Goal: Information Seeking & Learning: Learn about a topic

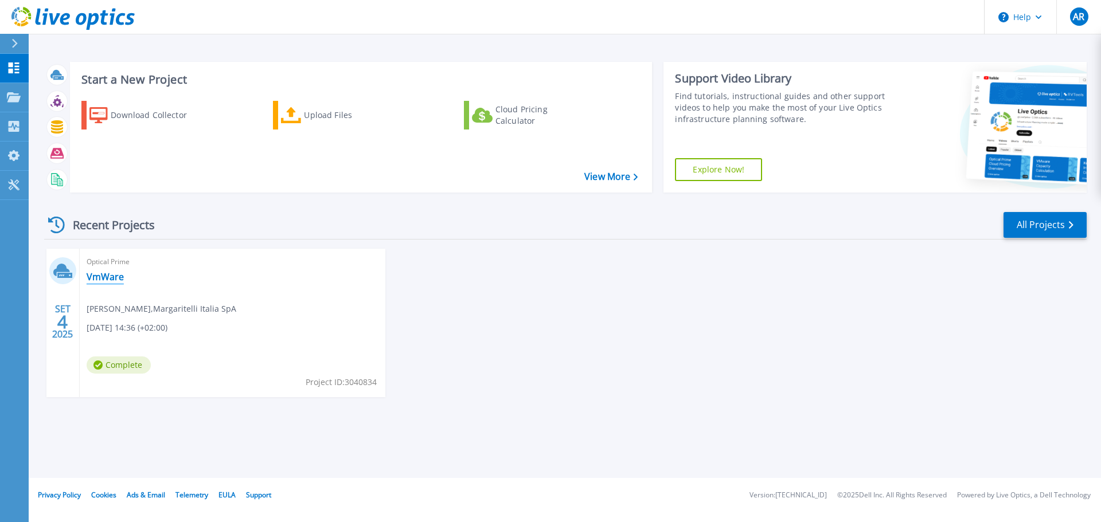
click at [91, 278] on link "VmWare" at bounding box center [105, 276] width 37 height 11
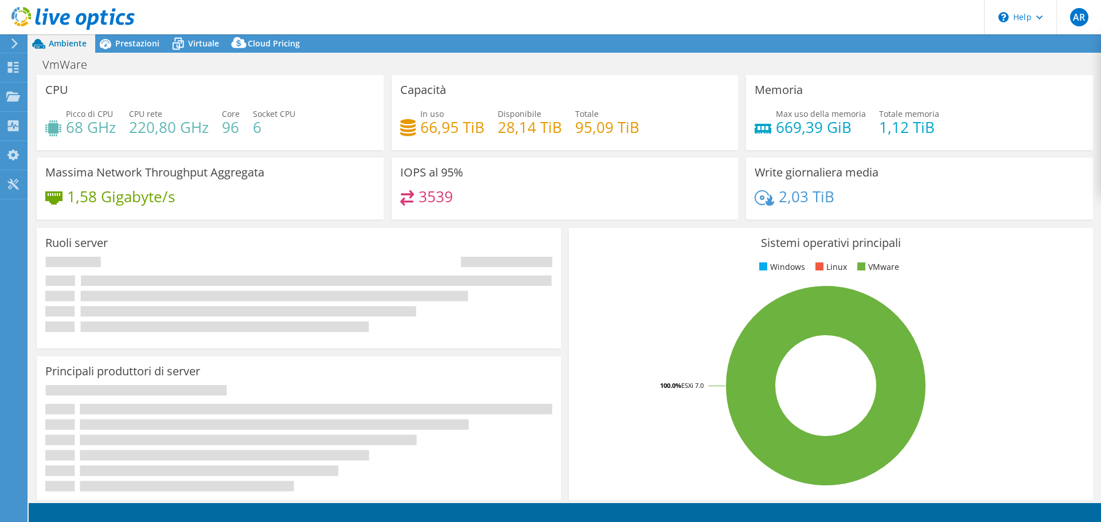
select select "USD"
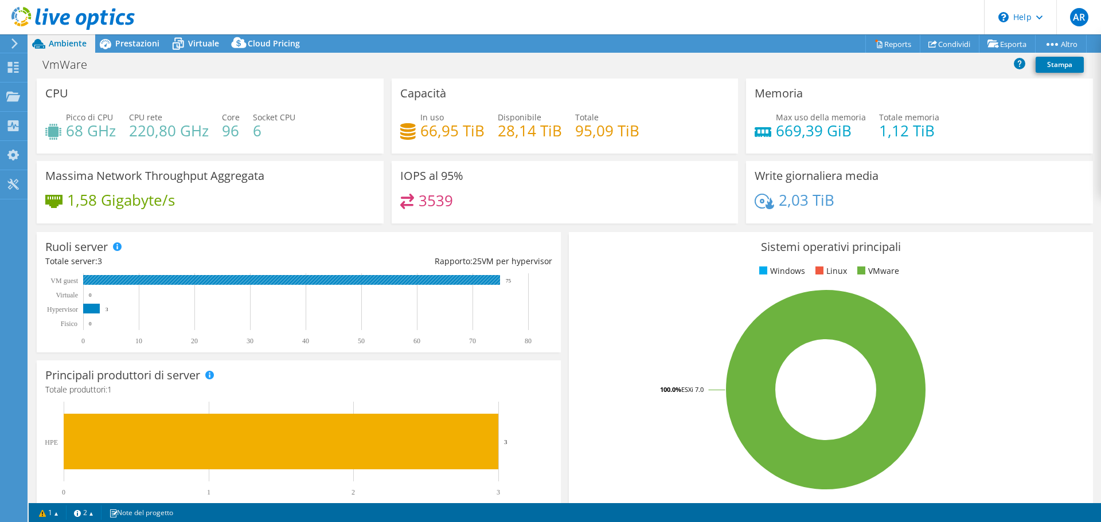
click at [202, 280] on rect at bounding box center [291, 280] width 417 height 10
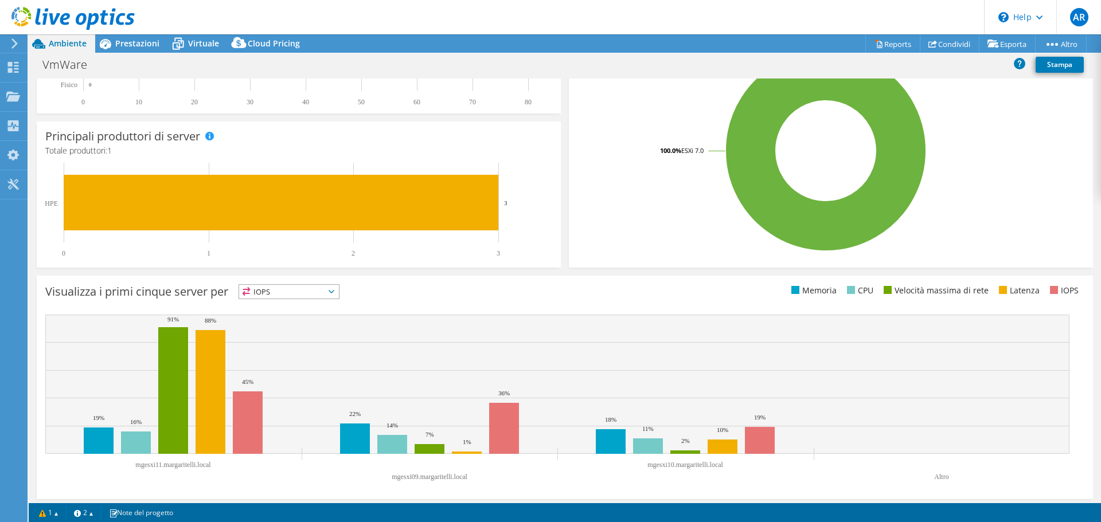
scroll to position [243, 0]
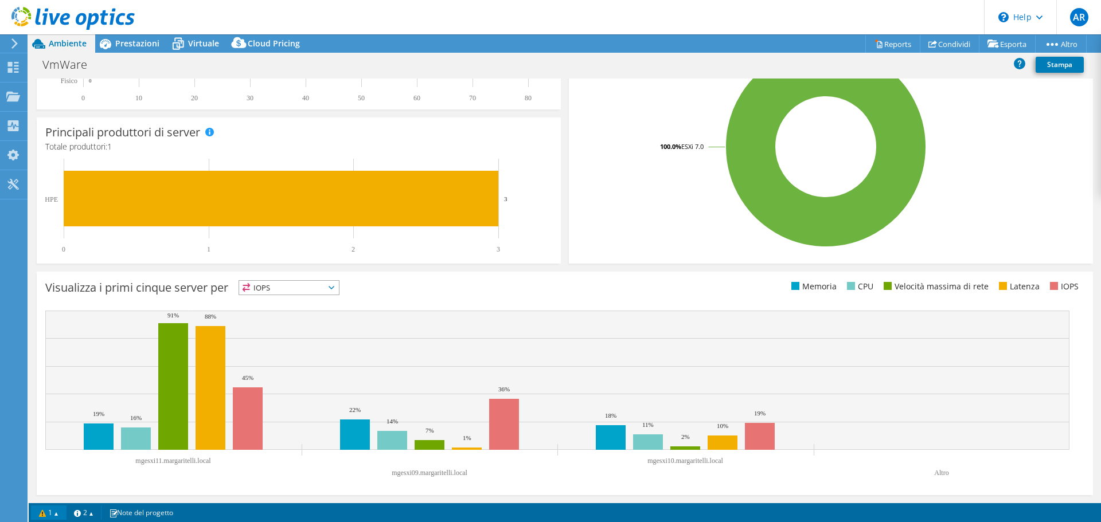
click at [42, 513] on link "1" at bounding box center [49, 513] width 36 height 14
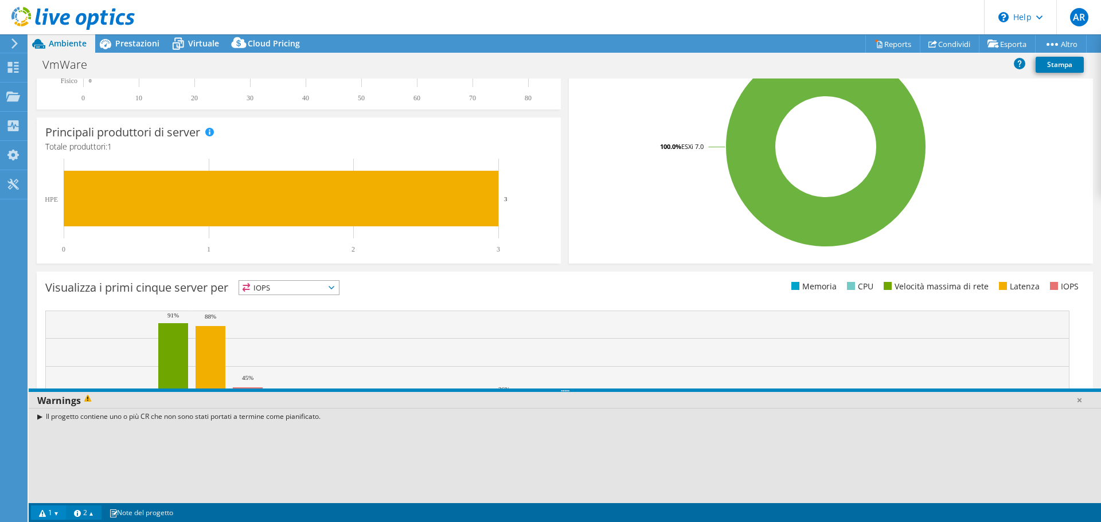
click at [85, 518] on link "2" at bounding box center [84, 513] width 36 height 14
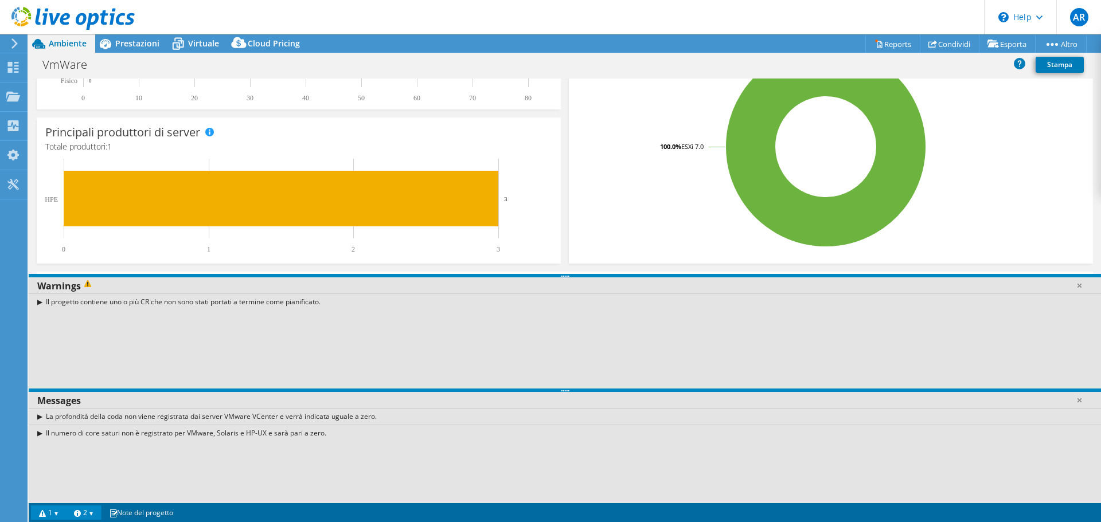
click at [40, 434] on div "Il numero di core saturi non è registrato per VMware, Solaris e HP-UX e sarà pa…" at bounding box center [565, 433] width 1072 height 17
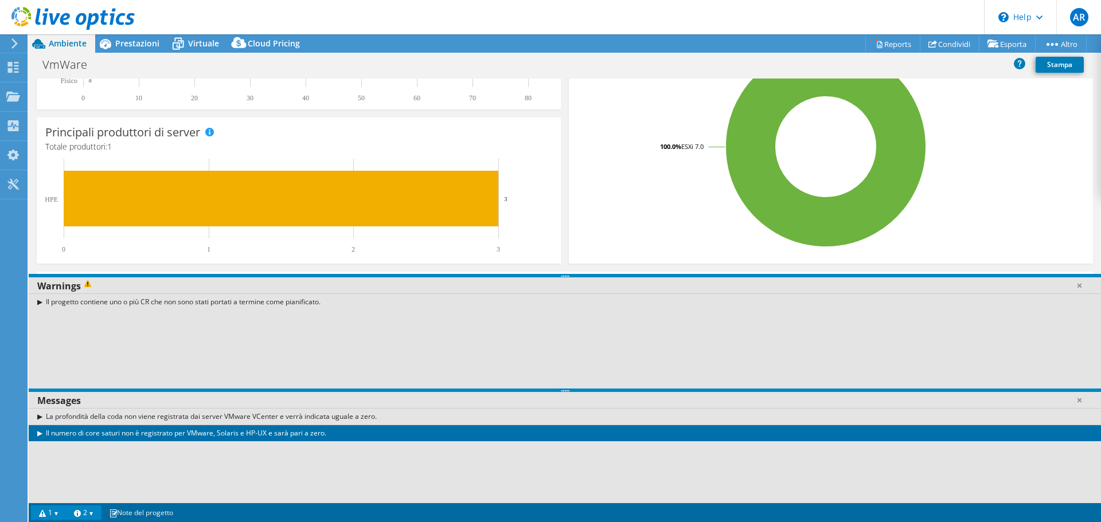
click at [40, 420] on div "La profondità della coda non viene registrata dai server VMware VCenter e verrà…" at bounding box center [565, 416] width 1072 height 17
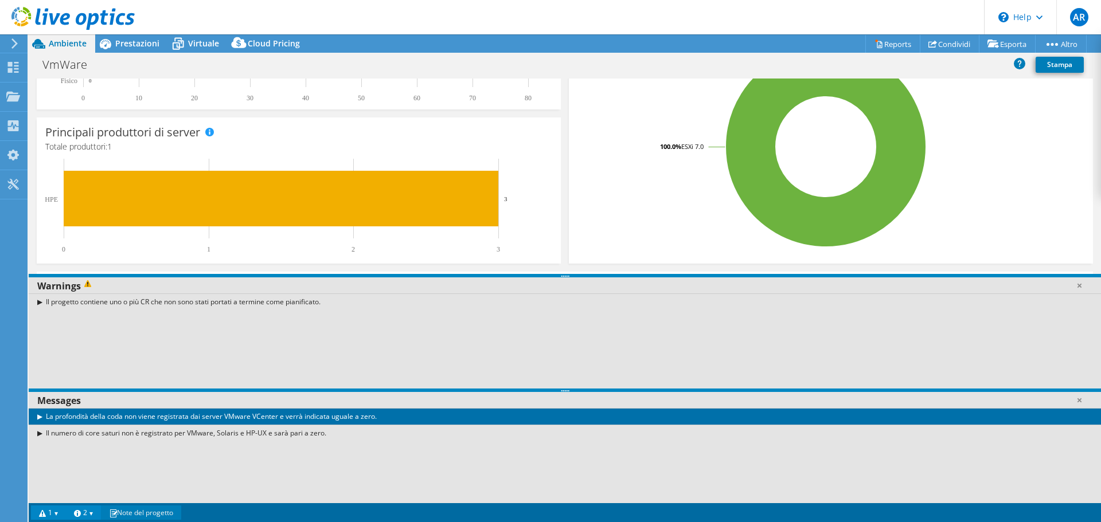
click at [141, 514] on link "Note del progetto" at bounding box center [141, 513] width 80 height 14
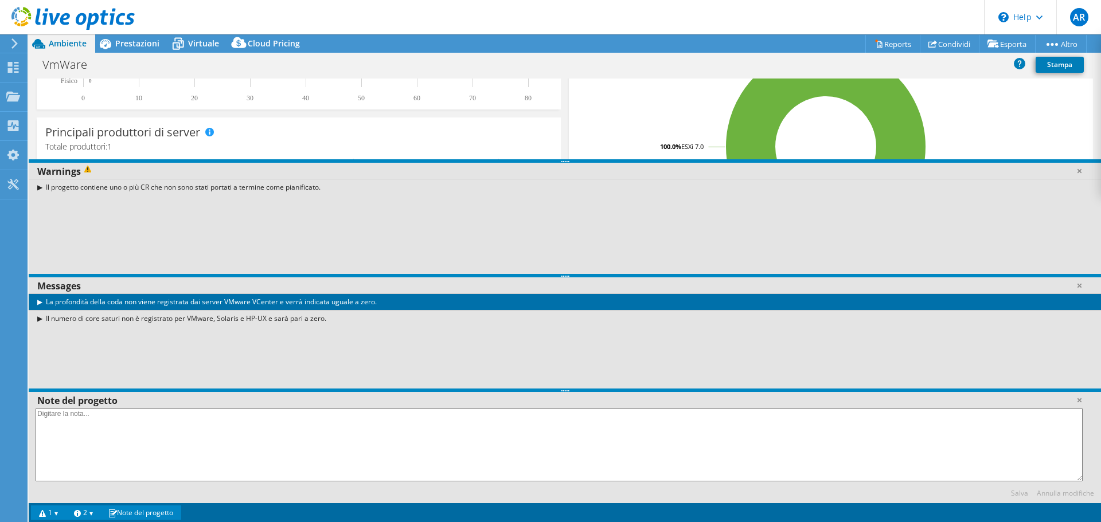
click at [141, 514] on link "Note del progetto" at bounding box center [141, 513] width 80 height 14
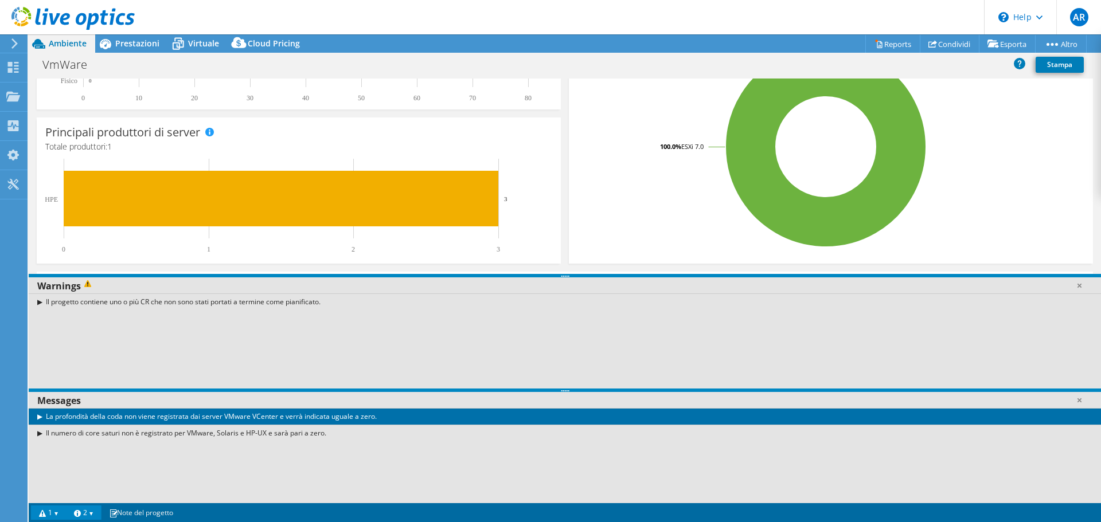
drag, startPoint x: 92, startPoint y: 512, endPoint x: 83, endPoint y: 514, distance: 9.3
click at [92, 512] on link "2" at bounding box center [84, 513] width 36 height 14
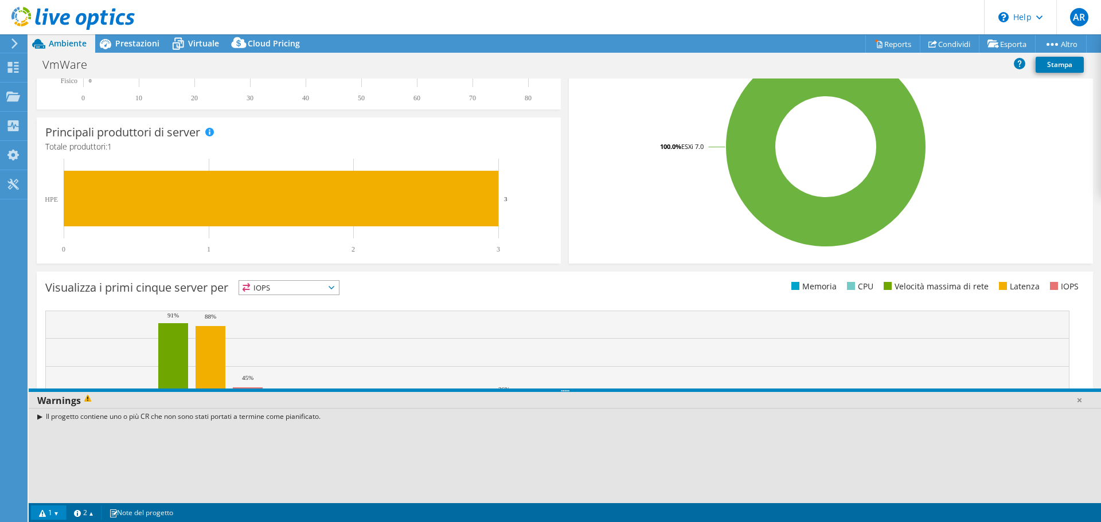
click at [49, 515] on link "1" at bounding box center [49, 513] width 36 height 14
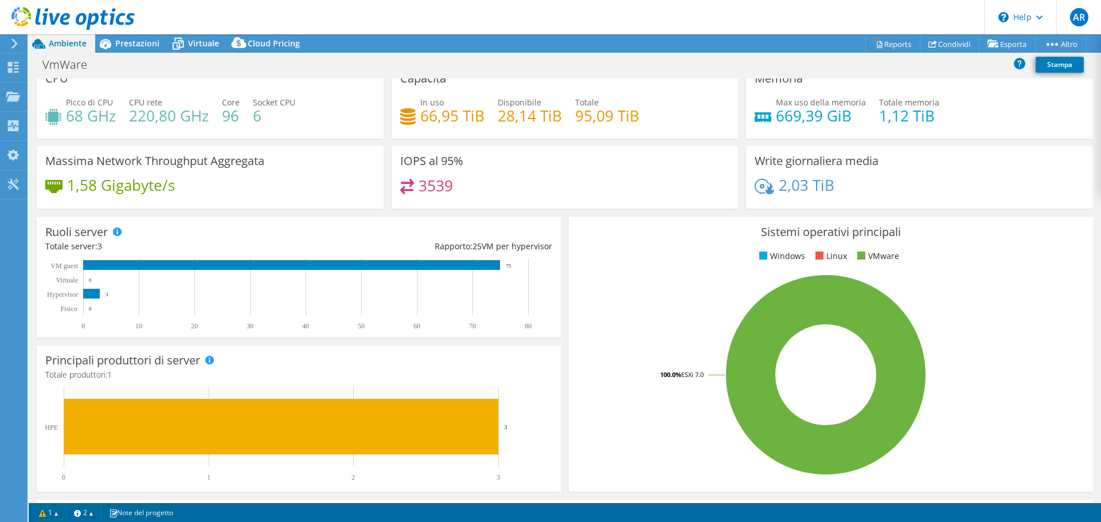
scroll to position [0, 0]
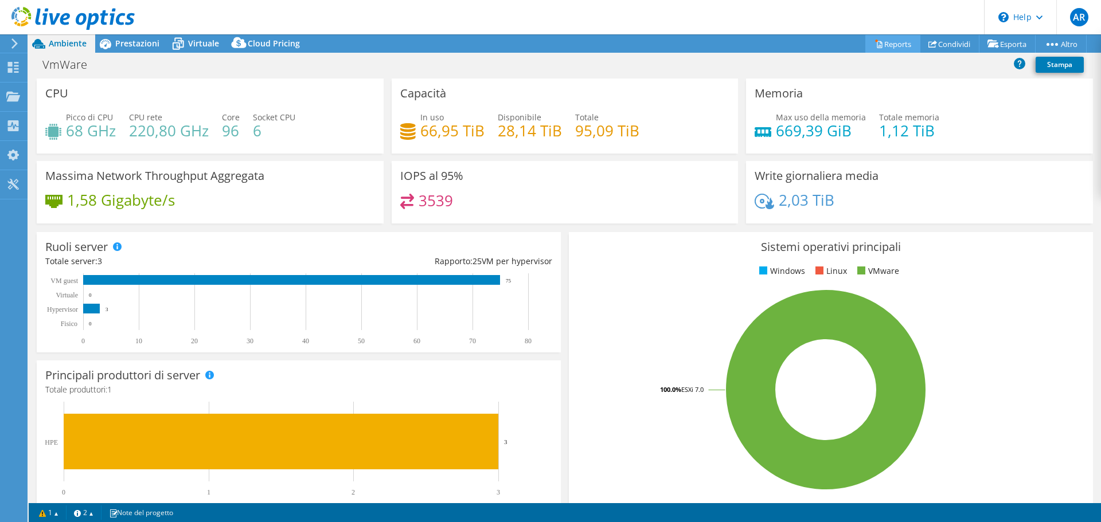
click at [878, 45] on link "Reports" at bounding box center [892, 44] width 55 height 18
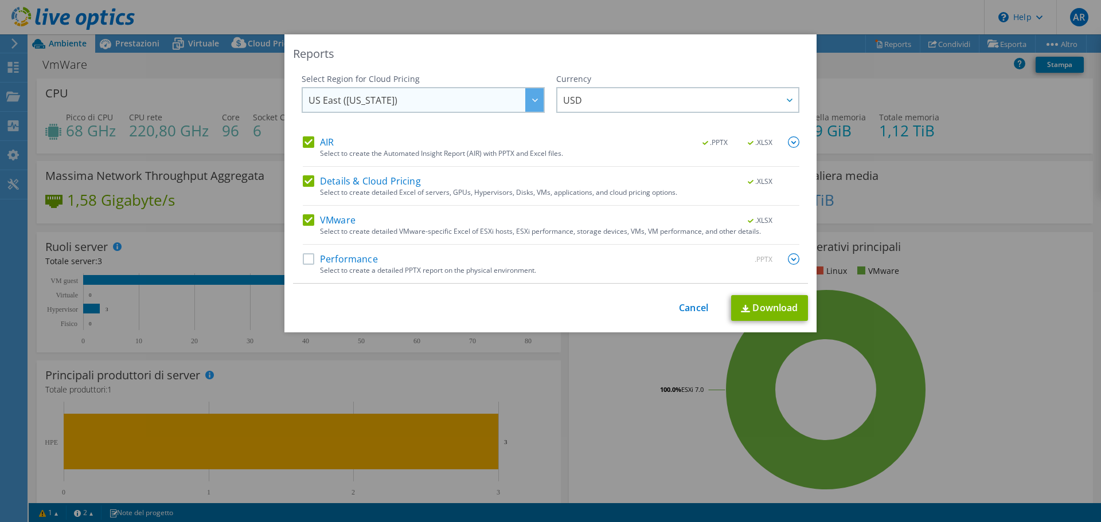
click at [532, 99] on icon at bounding box center [535, 100] width 6 height 3
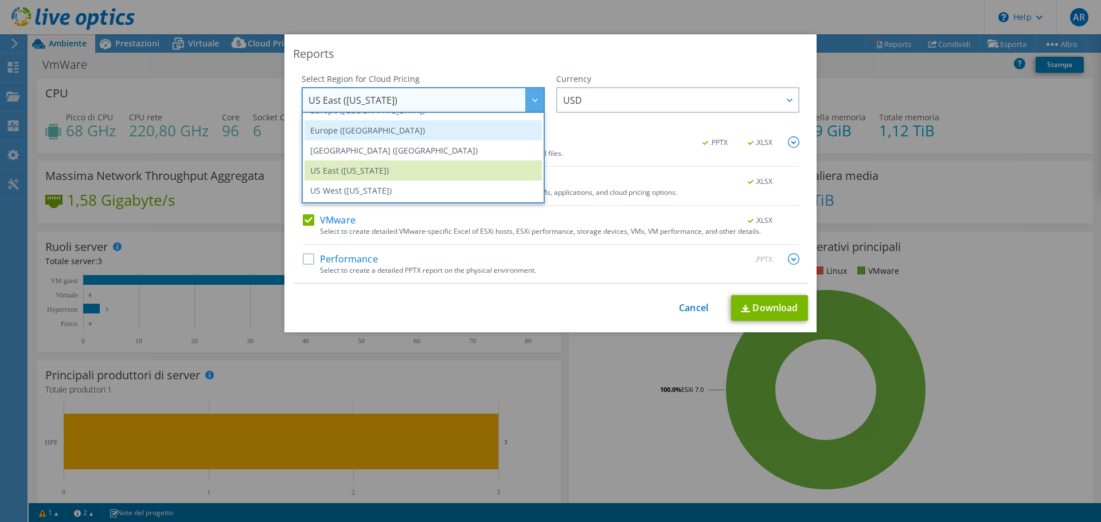
scroll to position [97, 0]
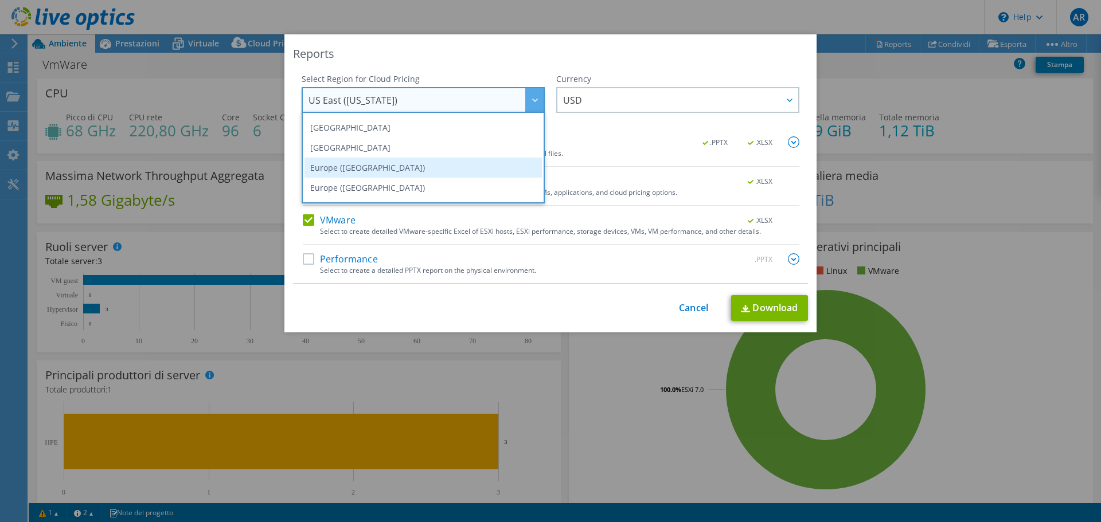
click at [432, 166] on li "Europe (Frankfurt)" at bounding box center [423, 168] width 237 height 20
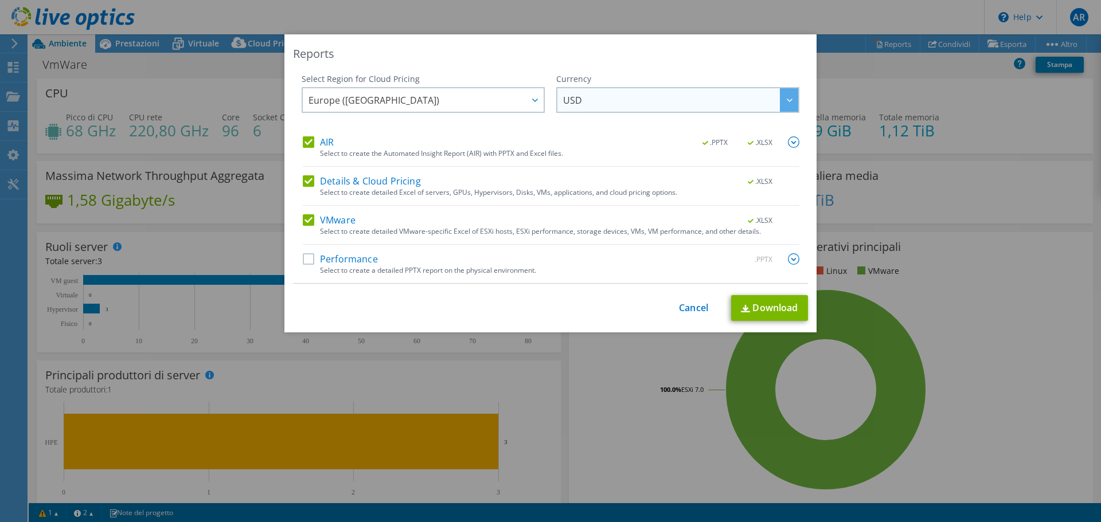
click at [606, 96] on span "USD" at bounding box center [680, 100] width 235 height 24
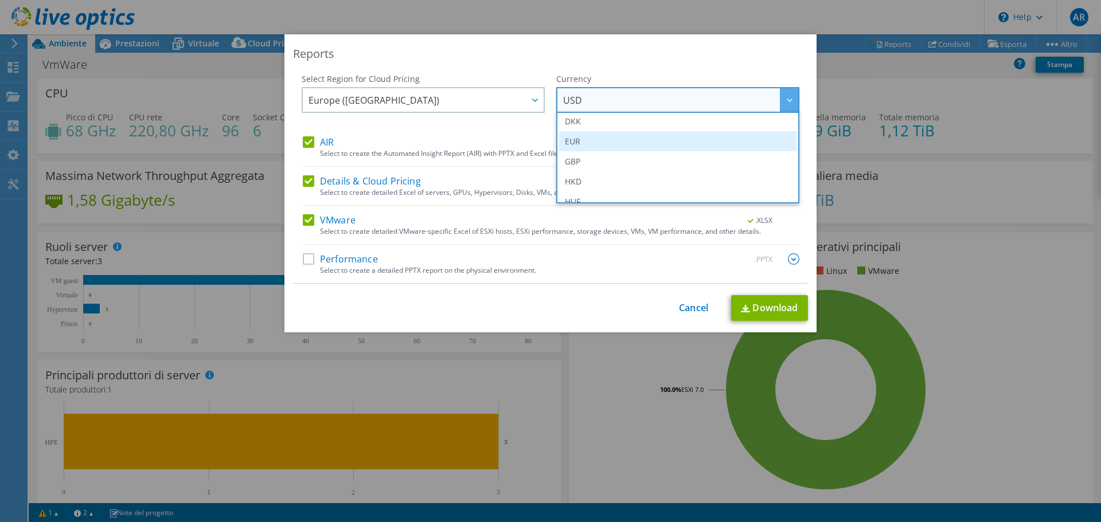
scroll to position [172, 0]
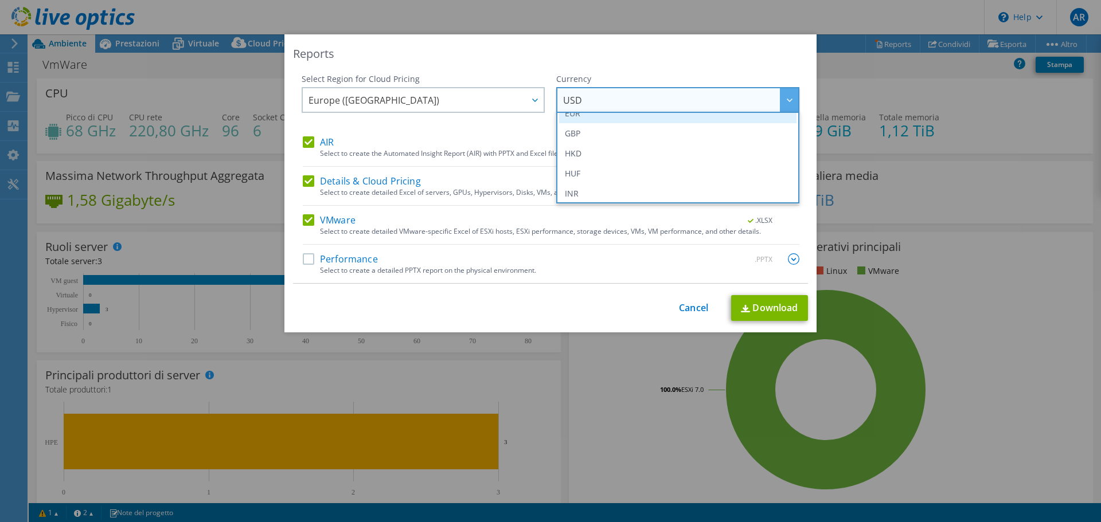
click at [571, 114] on li "EUR" at bounding box center [677, 113] width 237 height 20
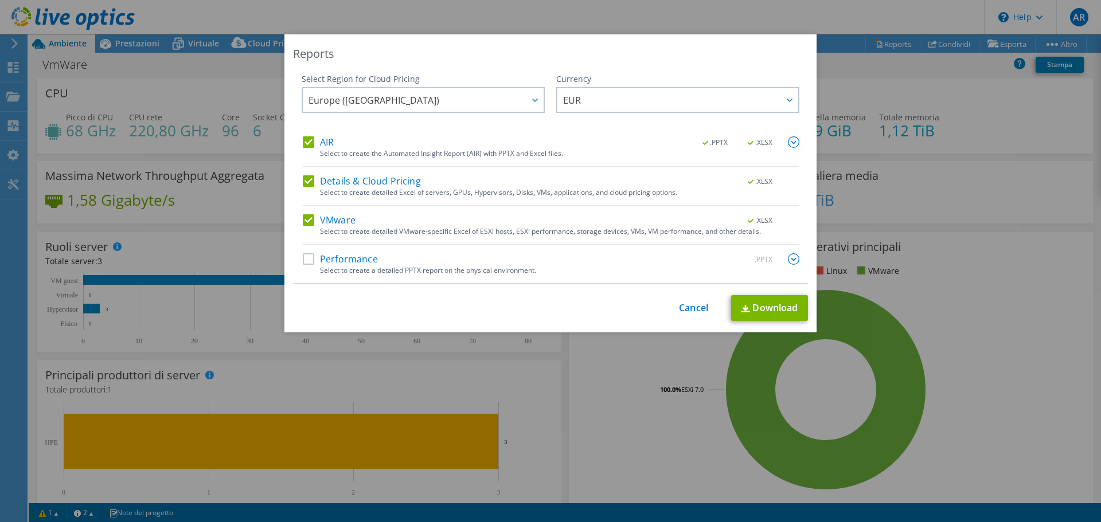
click at [788, 262] on img at bounding box center [793, 258] width 11 height 11
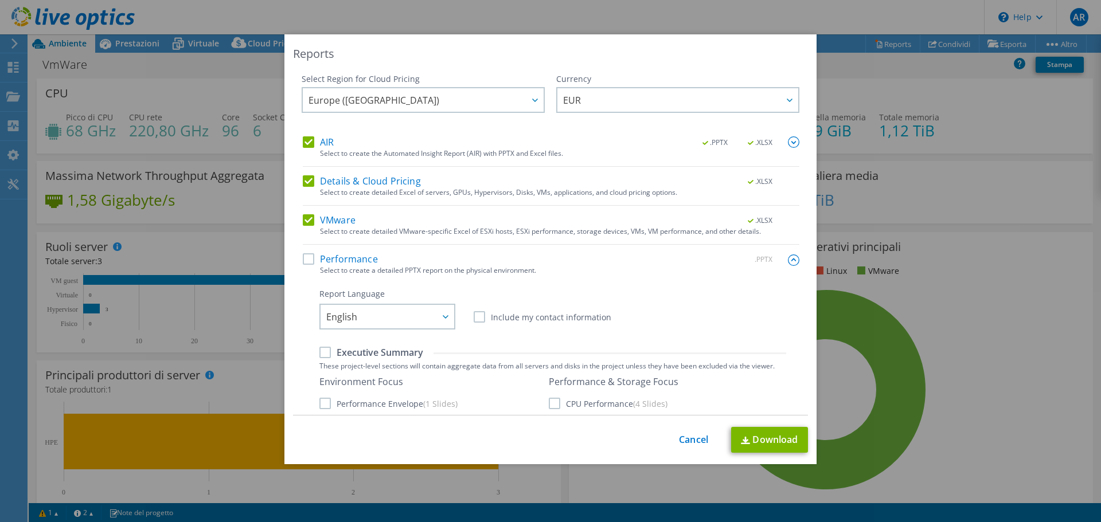
scroll to position [57, 0]
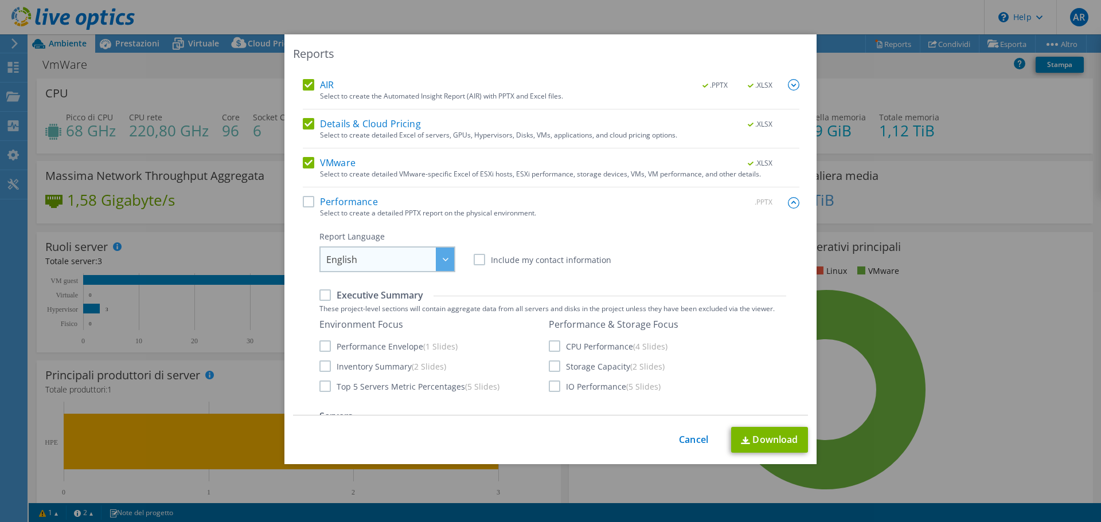
click at [426, 261] on span "English" at bounding box center [390, 260] width 128 height 24
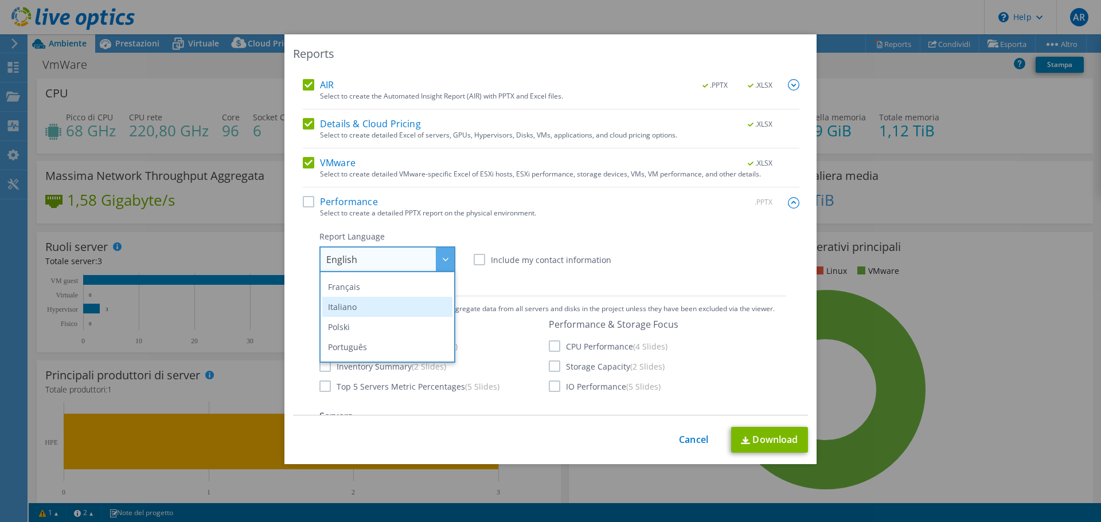
click at [379, 311] on li "Italiano" at bounding box center [387, 307] width 130 height 20
click at [344, 307] on li "Italiano" at bounding box center [387, 307] width 130 height 20
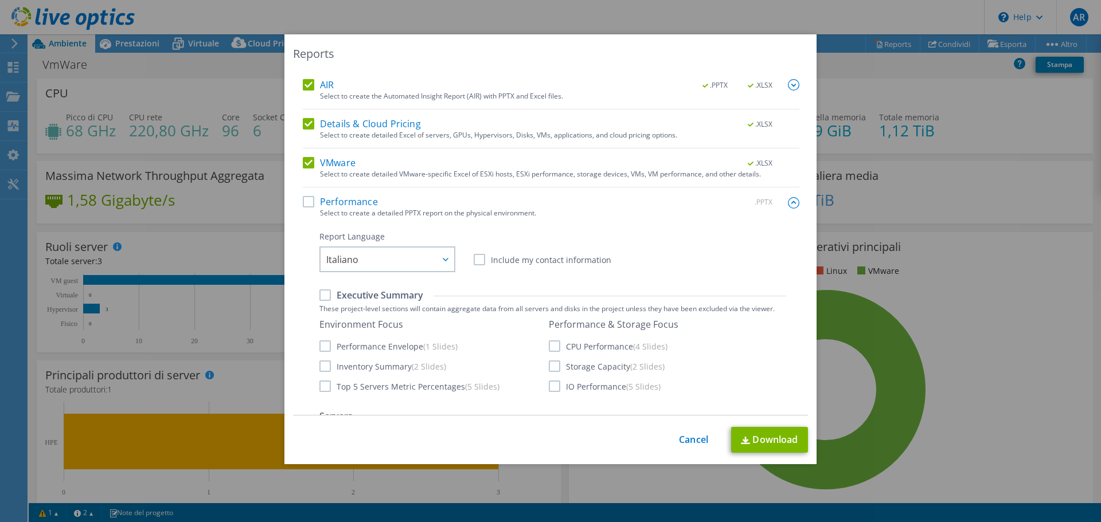
click at [303, 200] on label "Performance" at bounding box center [340, 201] width 75 height 11
click at [0, 0] on input "Performance" at bounding box center [0, 0] width 0 height 0
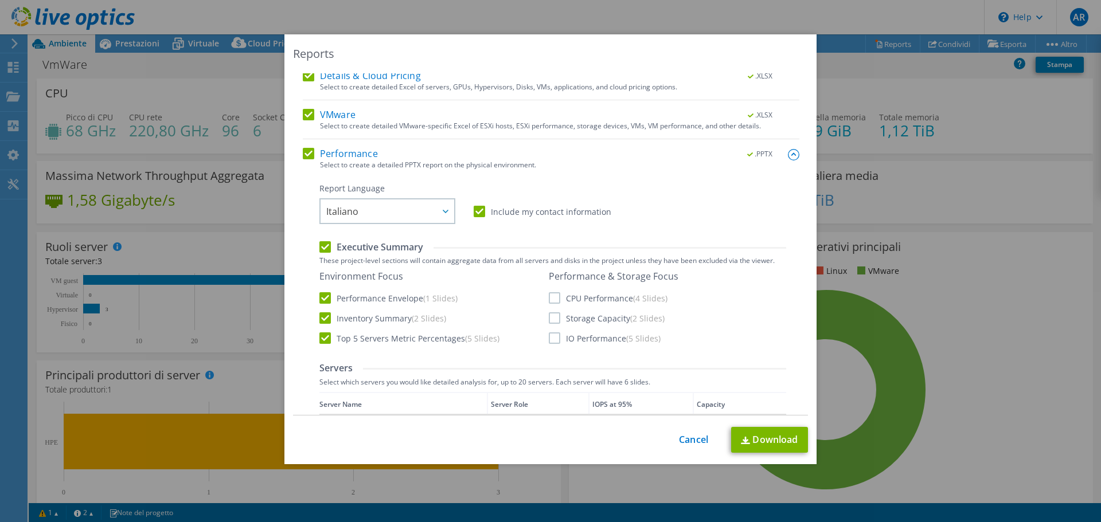
scroll to position [115, 0]
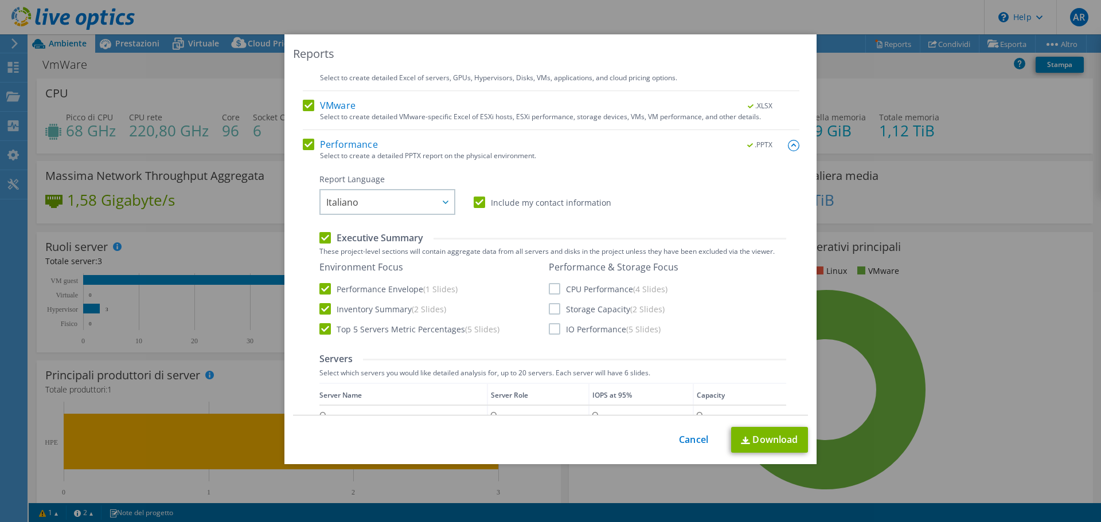
click at [551, 289] on label "CPU Performance (4 Slides)" at bounding box center [608, 288] width 119 height 11
click at [0, 0] on input "CPU Performance (4 Slides)" at bounding box center [0, 0] width 0 height 0
click at [549, 310] on label "Storage Capacity (2 Slides)" at bounding box center [607, 308] width 116 height 11
click at [0, 0] on input "Storage Capacity (2 Slides)" at bounding box center [0, 0] width 0 height 0
click at [551, 327] on label "IO Performance (5 Slides)" at bounding box center [605, 328] width 112 height 11
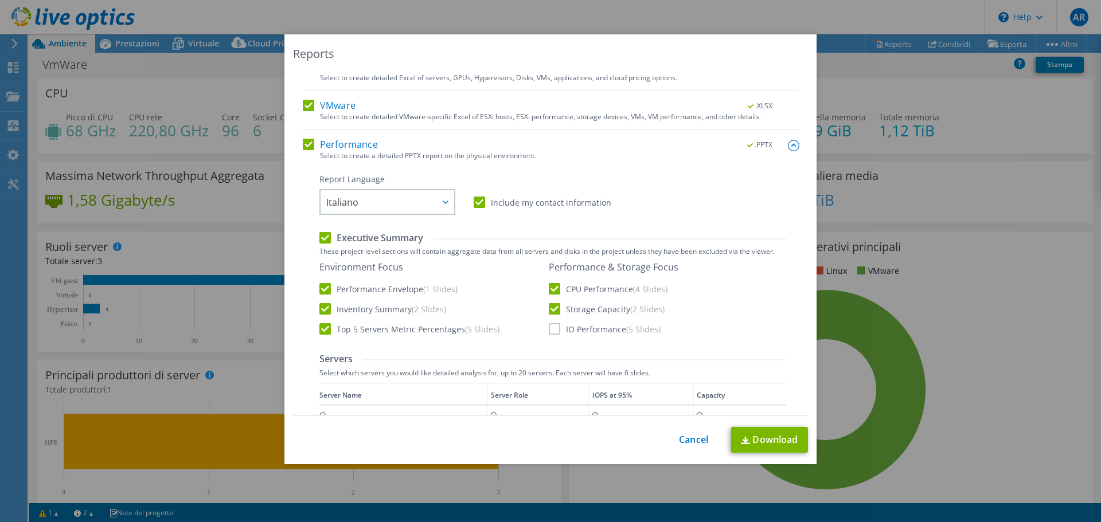
click at [0, 0] on input "IO Performance (5 Slides)" at bounding box center [0, 0] width 0 height 0
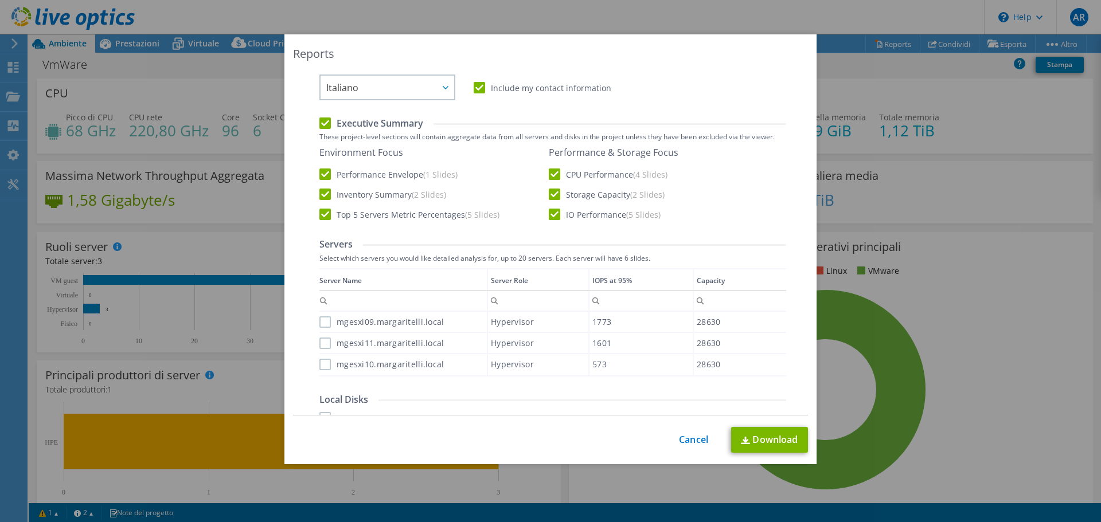
scroll to position [287, 0]
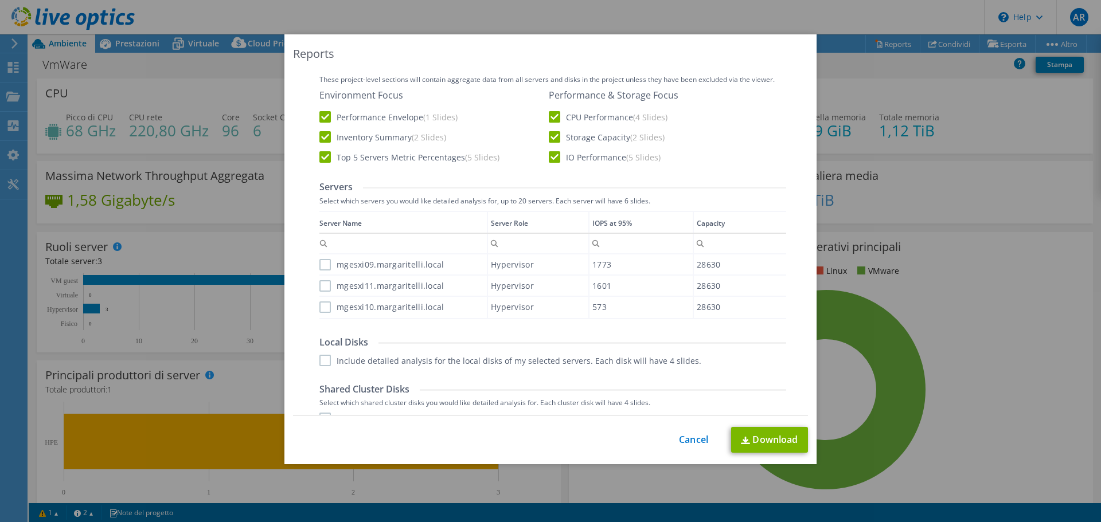
click at [319, 266] on div "Data grid" at bounding box center [320, 261] width 2 height 100
click at [319, 267] on label "mgesxi09.margaritelli.local" at bounding box center [381, 264] width 125 height 11
click at [0, 0] on input "mgesxi09.margaritelli.local" at bounding box center [0, 0] width 0 height 0
click at [322, 286] on label "mgesxi11.margaritelli.local" at bounding box center [381, 285] width 125 height 11
click at [0, 0] on input "mgesxi11.margaritelli.local" at bounding box center [0, 0] width 0 height 0
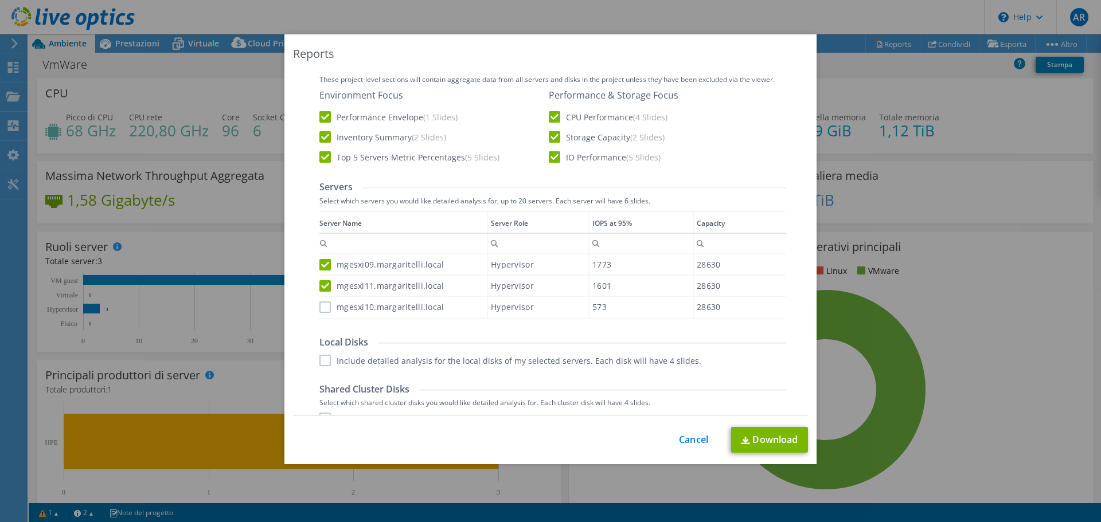
click at [324, 305] on label "mgesxi10.margaritelli.local" at bounding box center [381, 307] width 125 height 11
click at [0, 0] on input "mgesxi10.margaritelli.local" at bounding box center [0, 0] width 0 height 0
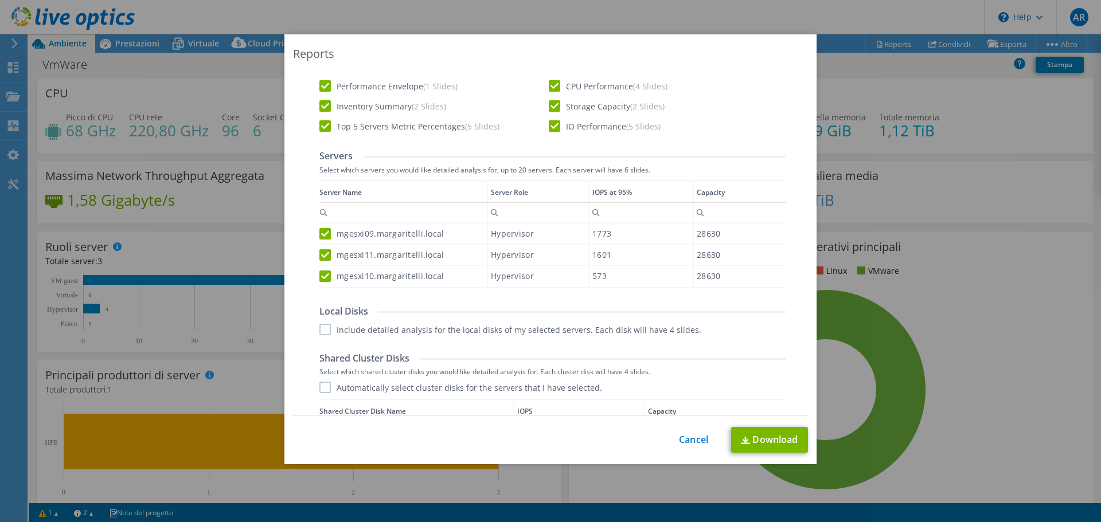
scroll to position [401, 0]
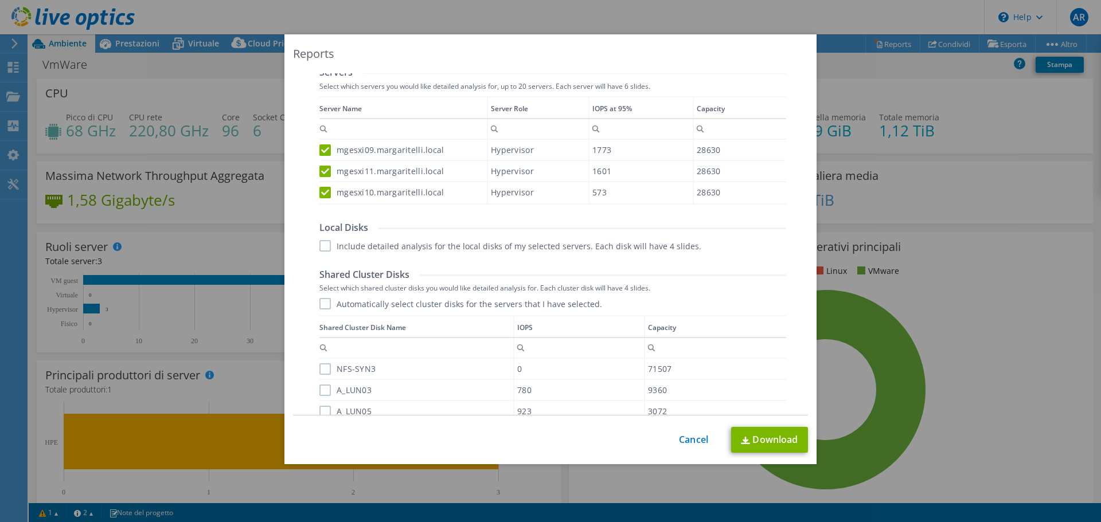
click at [321, 303] on label "Automatically select cluster disks for the servers that I have selected." at bounding box center [460, 303] width 283 height 11
click at [0, 0] on input "Automatically select cluster disks for the servers that I have selected." at bounding box center [0, 0] width 0 height 0
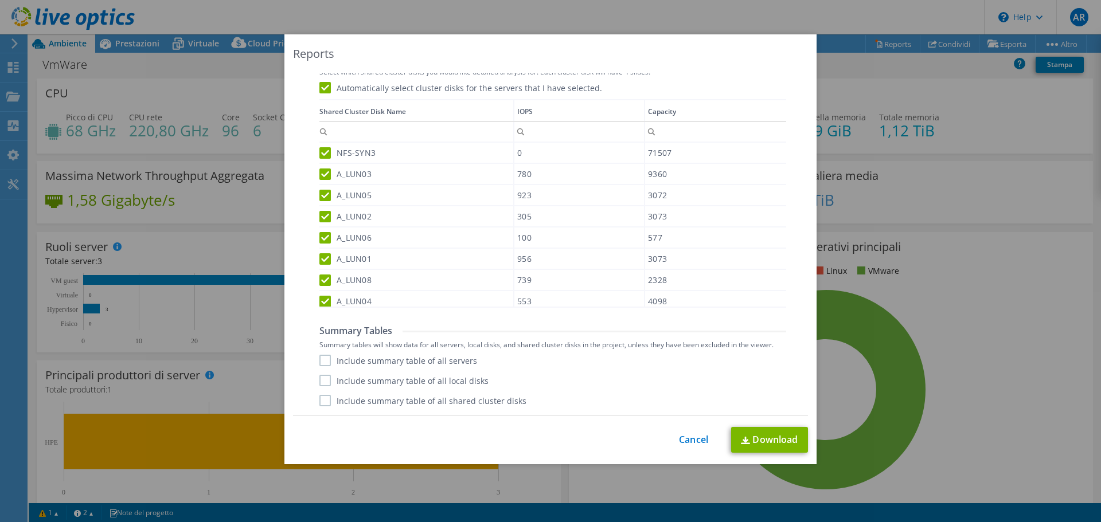
scroll to position [9, 0]
click at [323, 361] on label "Include summary table of all servers" at bounding box center [398, 360] width 158 height 11
click at [0, 0] on input "Include summary table of all servers" at bounding box center [0, 0] width 0 height 0
click at [320, 384] on label "Include summary table of all local disks" at bounding box center [403, 380] width 169 height 11
click at [0, 0] on input "Include summary table of all local disks" at bounding box center [0, 0] width 0 height 0
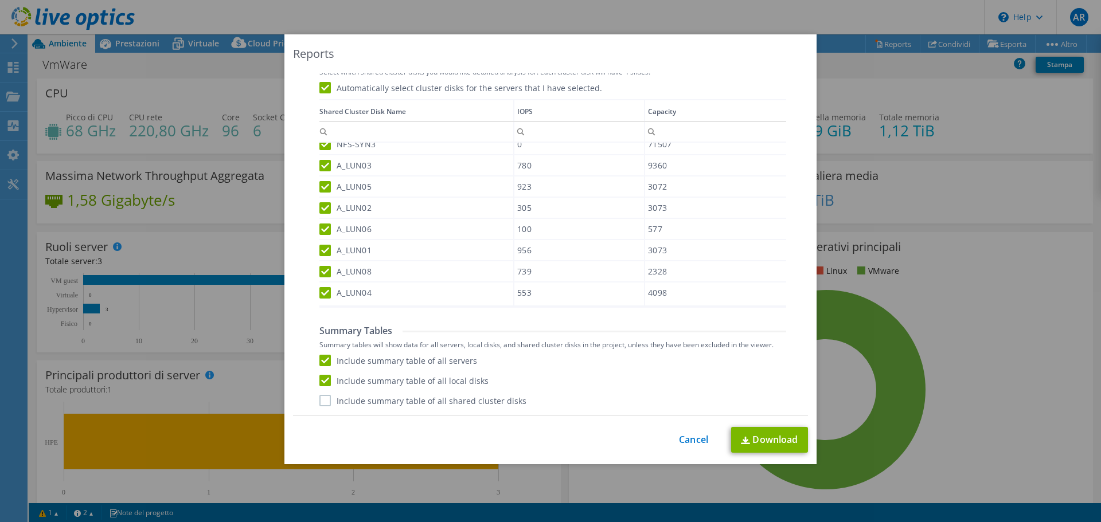
click at [320, 401] on label "Include summary table of all shared cluster disks" at bounding box center [422, 400] width 207 height 11
click at [0, 0] on input "Include summary table of all shared cluster disks" at bounding box center [0, 0] width 0 height 0
click at [323, 383] on label "Include summary table of all local disks" at bounding box center [403, 380] width 169 height 11
click at [0, 0] on input "Include summary table of all local disks" at bounding box center [0, 0] width 0 height 0
click at [771, 440] on link "Download" at bounding box center [769, 440] width 77 height 26
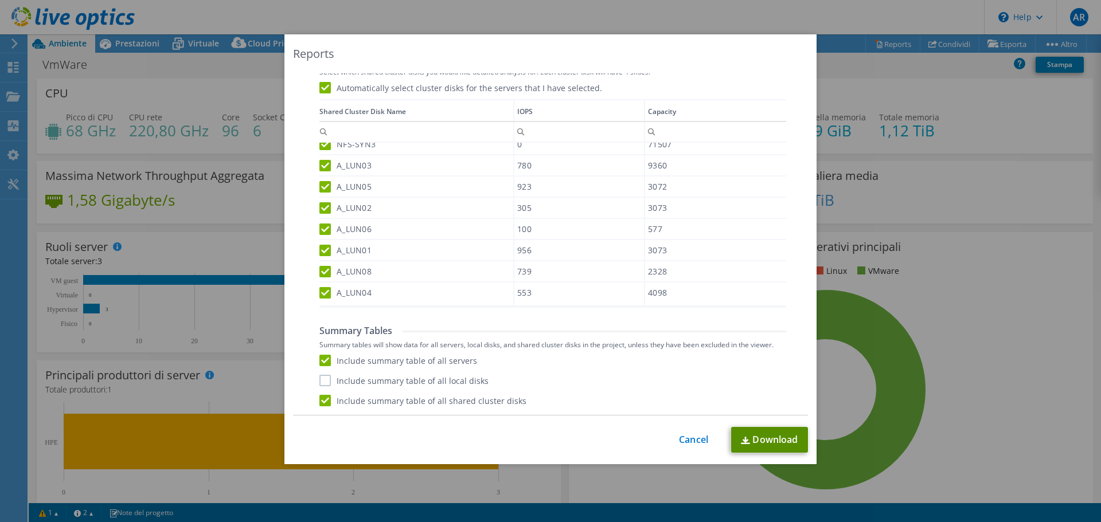
scroll to position [331, 0]
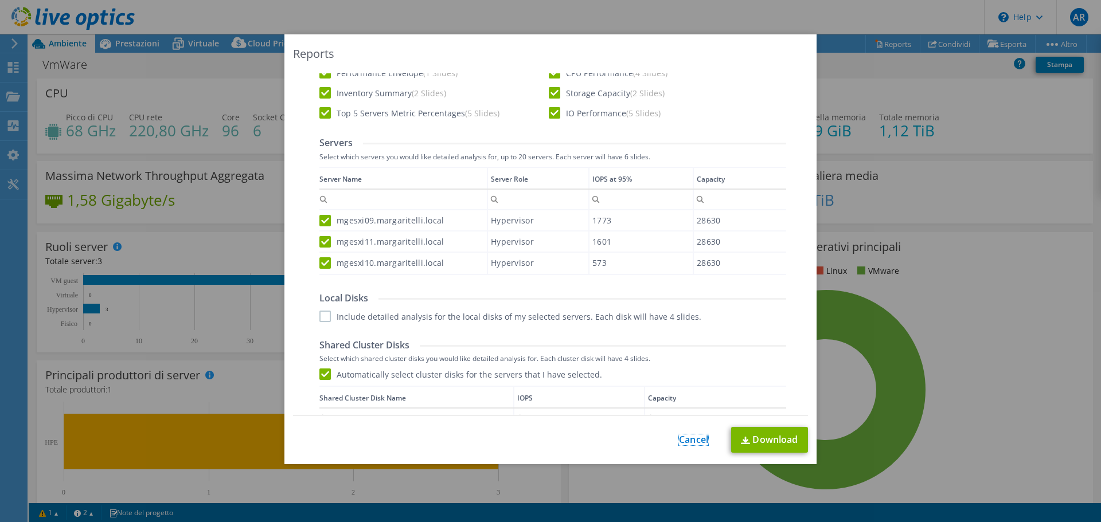
click at [692, 443] on link "Cancel" at bounding box center [693, 440] width 29 height 11
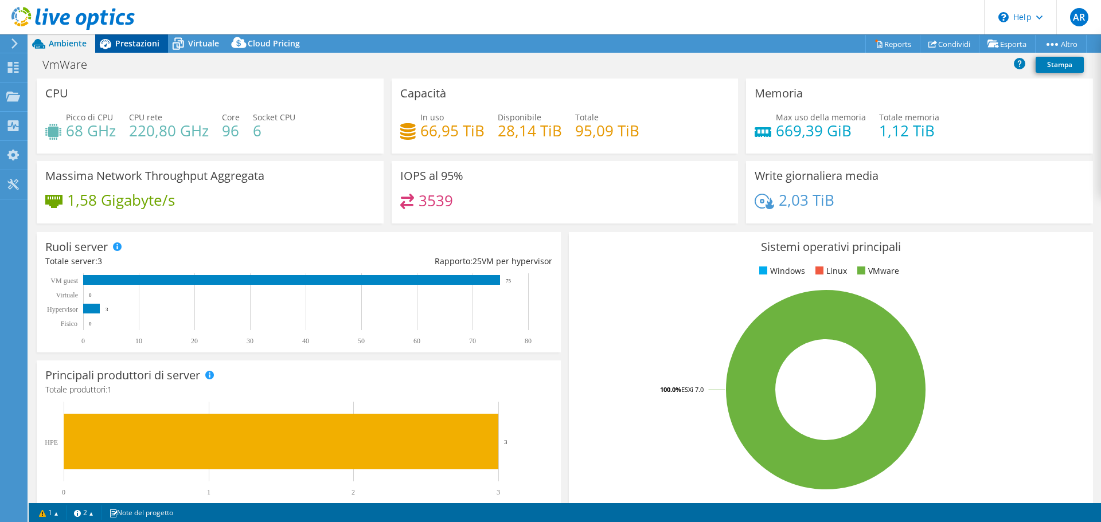
click at [135, 44] on span "Prestazioni" at bounding box center [137, 43] width 44 height 11
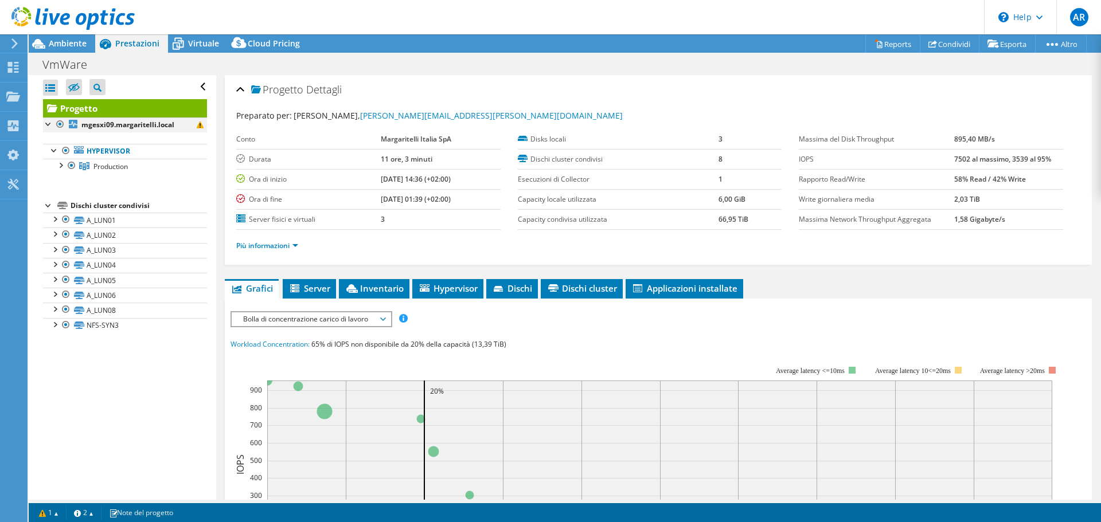
click at [49, 124] on div at bounding box center [48, 123] width 11 height 11
click at [62, 166] on div at bounding box center [59, 164] width 11 height 11
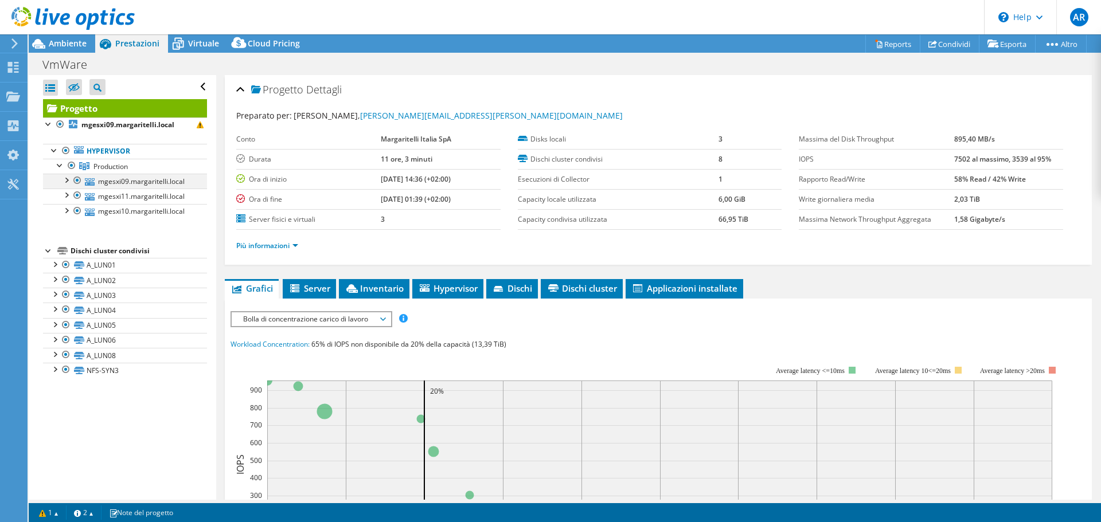
click at [68, 181] on div at bounding box center [65, 179] width 11 height 11
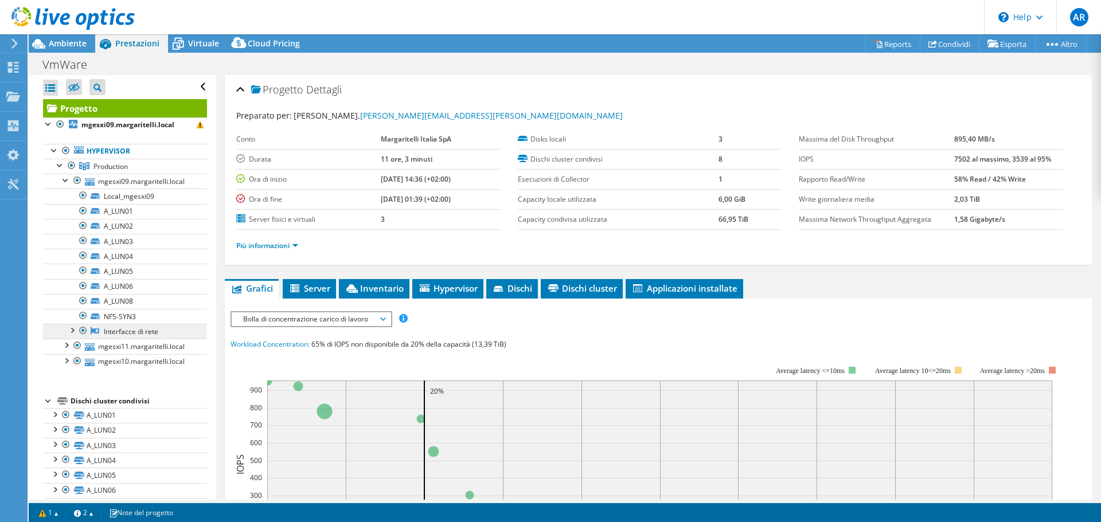
click at [73, 337] on link "Interfacce di rete" at bounding box center [125, 331] width 164 height 15
click at [72, 334] on div at bounding box center [71, 329] width 11 height 11
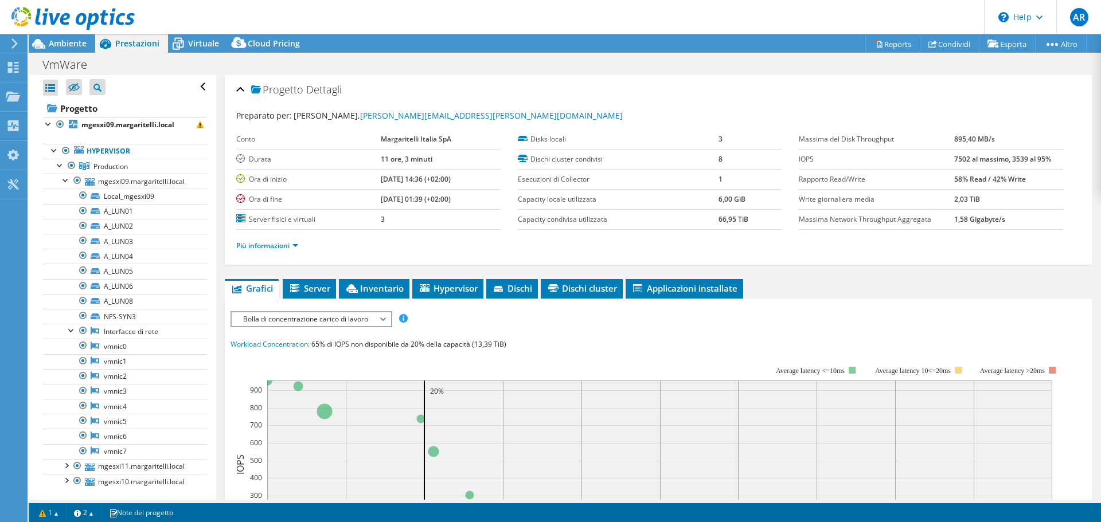
click at [242, 199] on label "Ora di fine" at bounding box center [308, 199] width 145 height 11
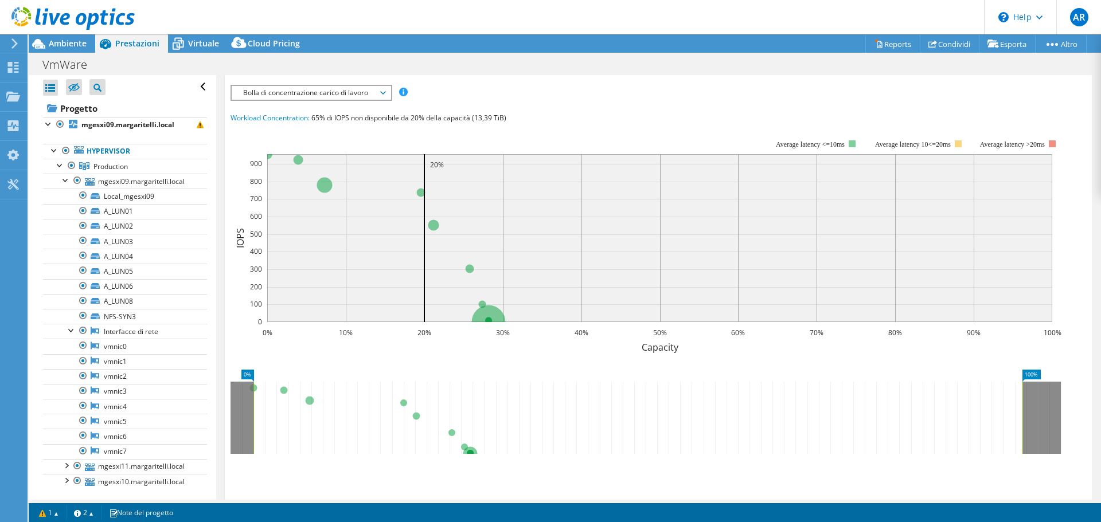
scroll to position [287, 0]
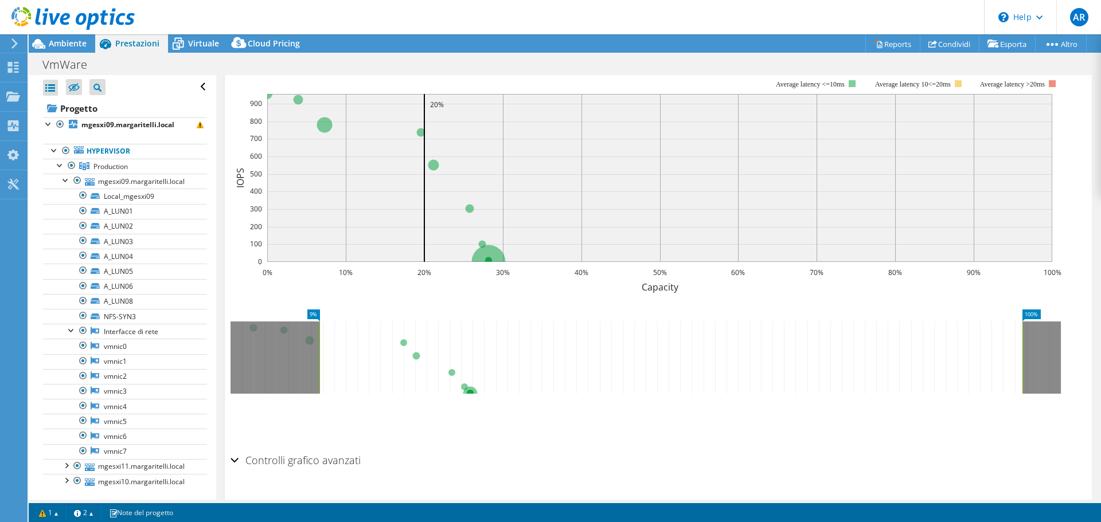
drag, startPoint x: 254, startPoint y: 327, endPoint x: 320, endPoint y: 329, distance: 66.0
click at [320, 329] on rect at bounding box center [319, 358] width 5 height 72
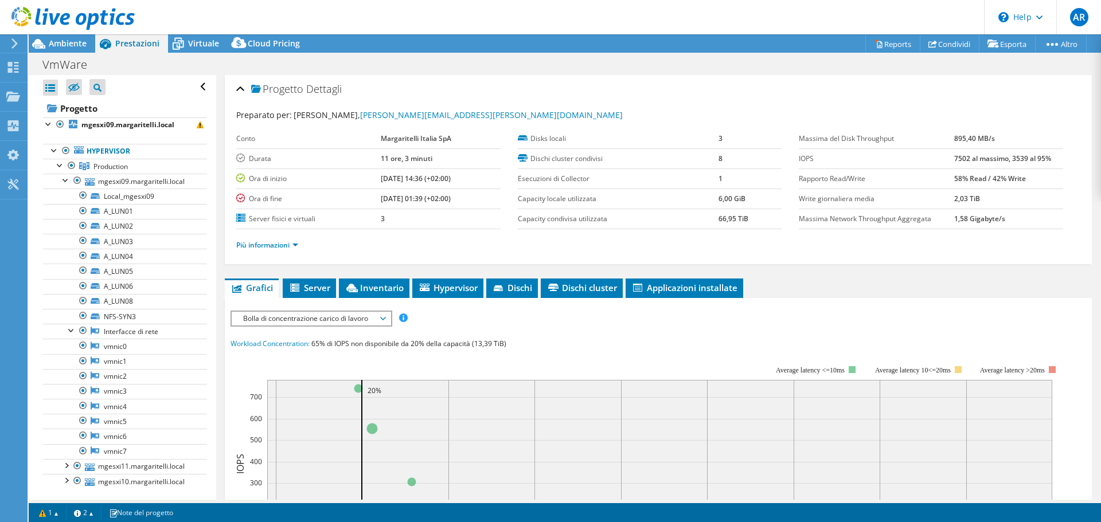
scroll to position [0, 0]
click at [317, 288] on span "Server" at bounding box center [309, 288] width 42 height 11
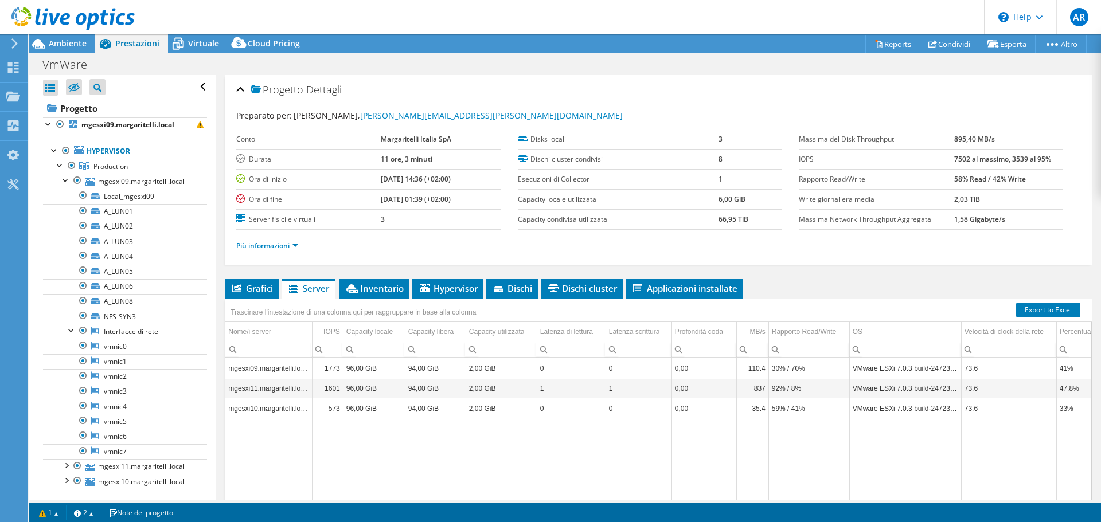
scroll to position [57, 0]
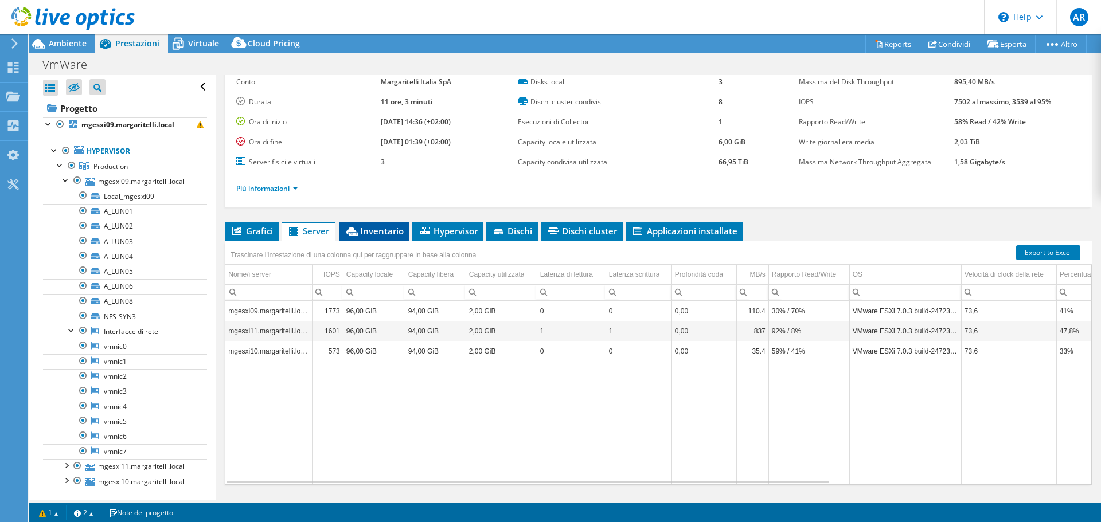
click at [389, 225] on span "Inventario" at bounding box center [374, 230] width 59 height 11
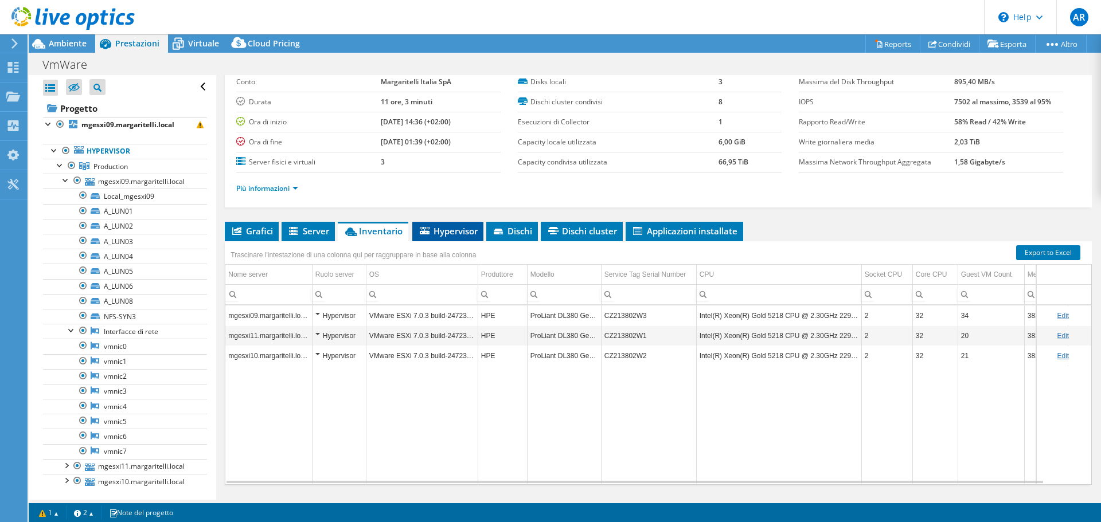
click at [461, 236] on span "Hypervisor" at bounding box center [448, 230] width 60 height 11
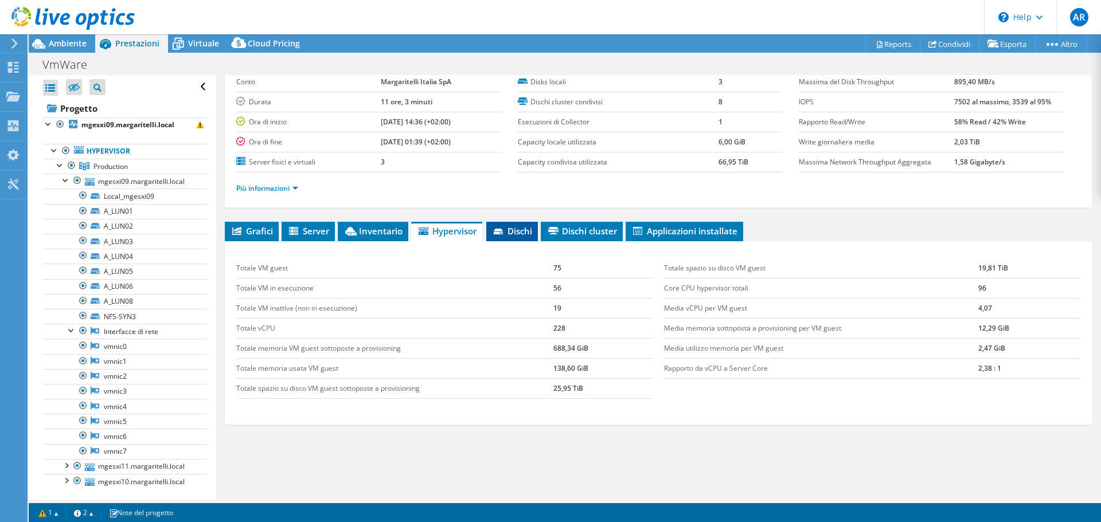
click at [509, 233] on span "Dischi" at bounding box center [512, 230] width 40 height 11
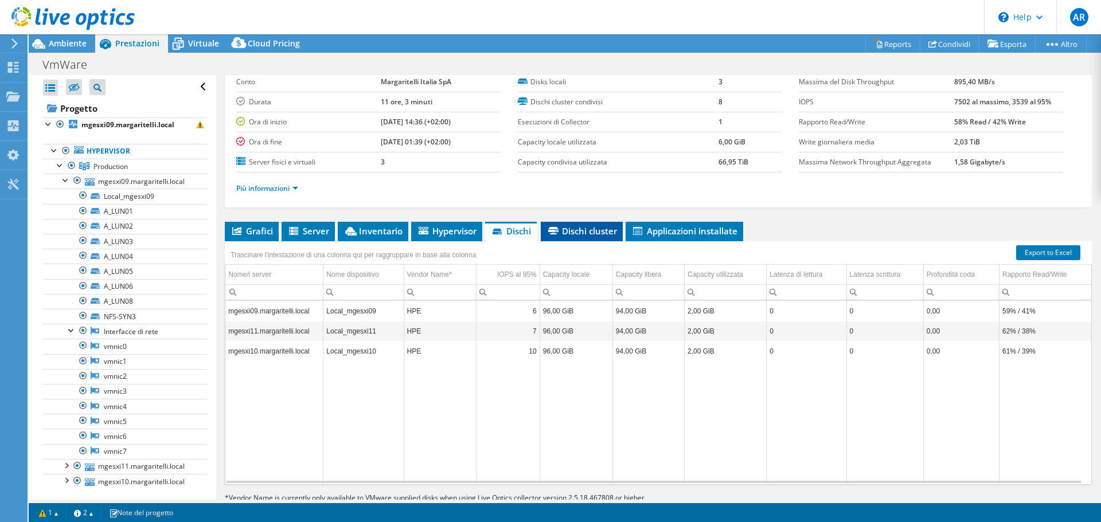
click at [595, 233] on span "Dischi cluster" at bounding box center [582, 230] width 71 height 11
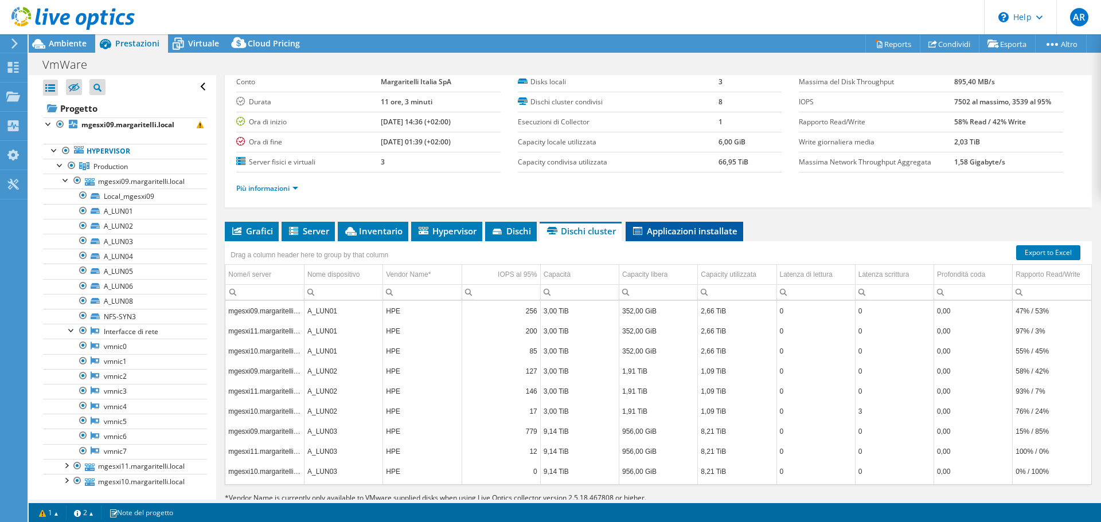
click at [678, 233] on span "Applicazioni installate" at bounding box center [684, 230] width 106 height 11
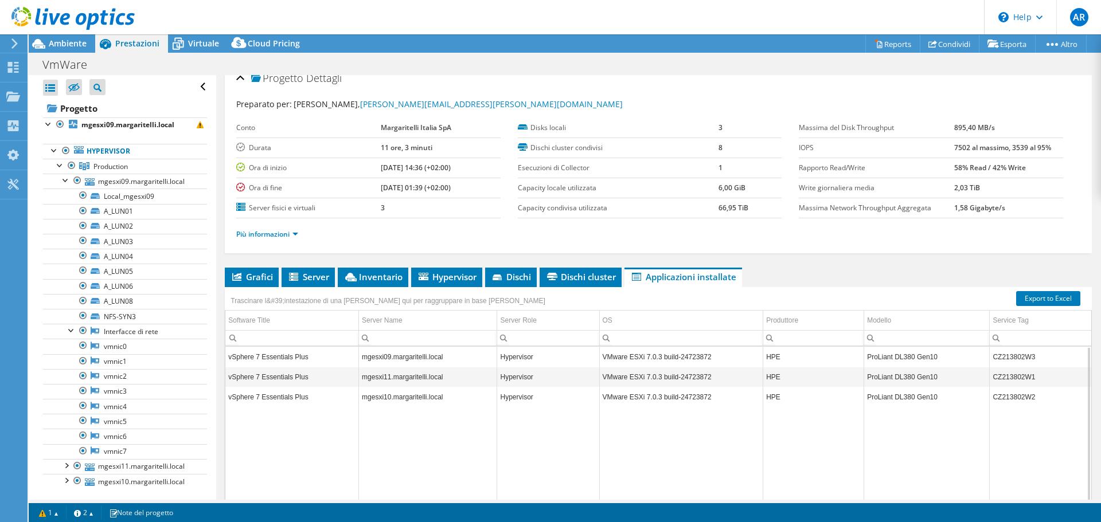
scroll to position [0, 0]
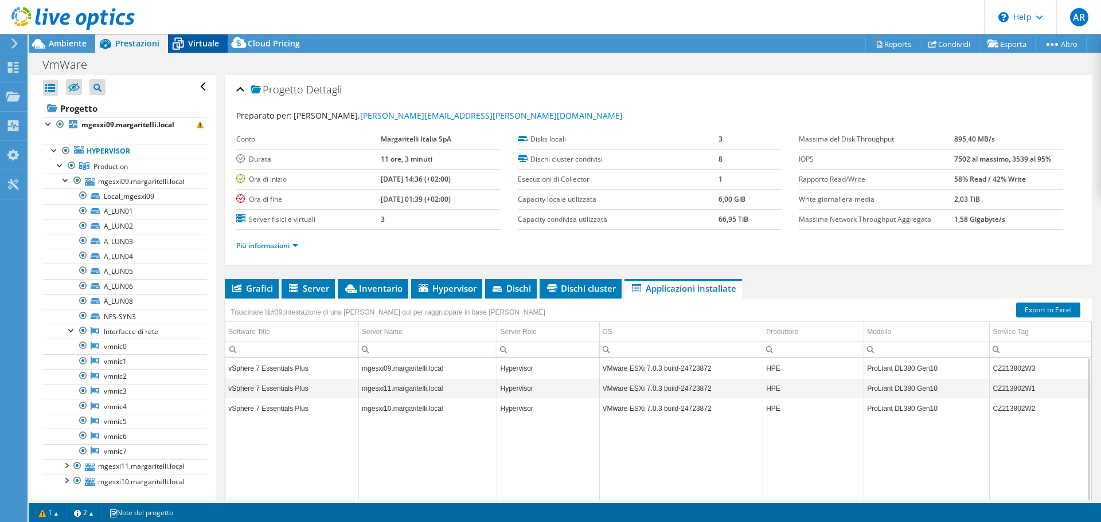
click at [210, 49] on div "Virtuale" at bounding box center [198, 43] width 60 height 18
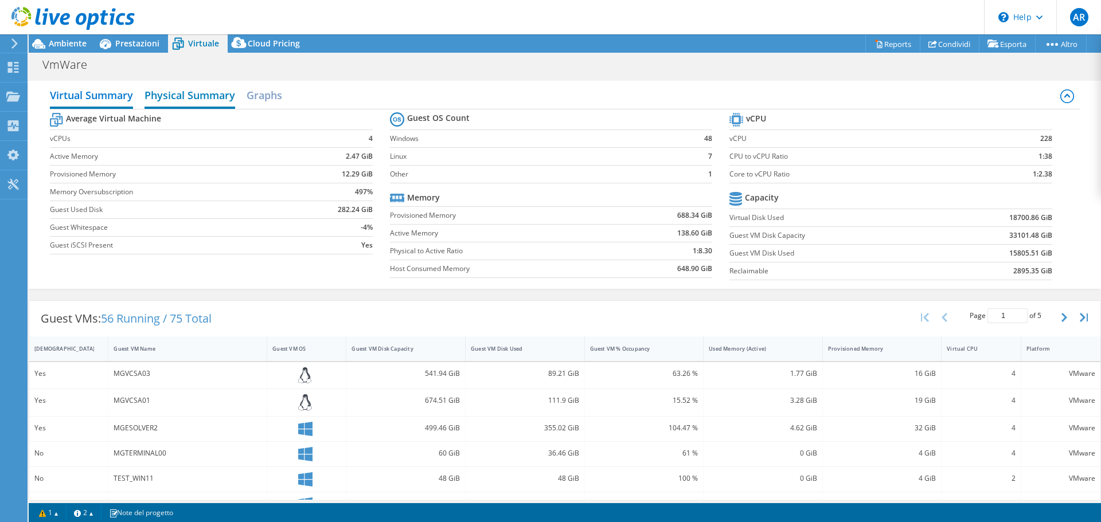
click at [193, 100] on h2 "Physical Summary" at bounding box center [190, 96] width 91 height 25
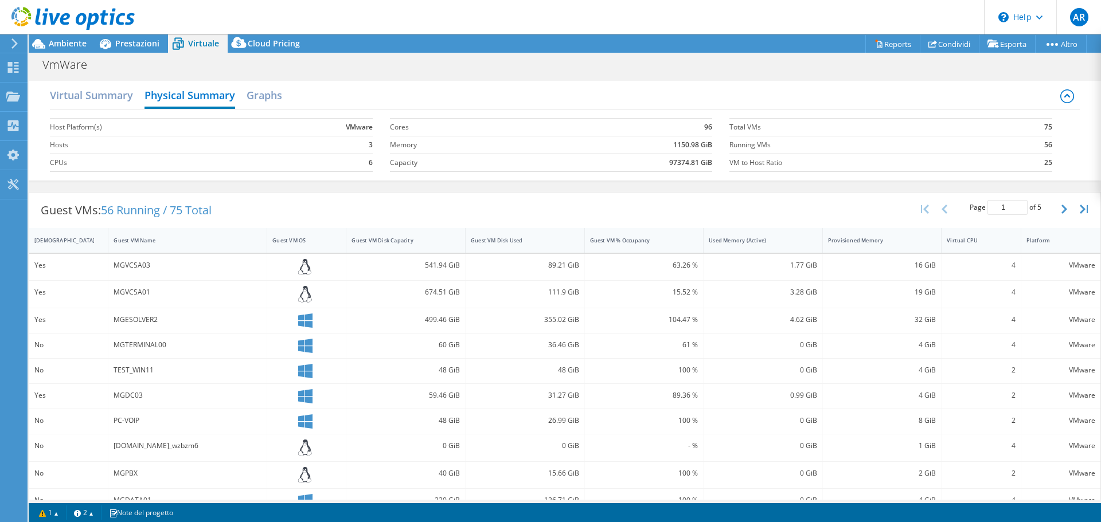
click at [286, 90] on div "Virtual Summary Physical Summary Graphs" at bounding box center [564, 97] width 1029 height 26
click at [274, 95] on h2 "Graphs" at bounding box center [265, 96] width 36 height 25
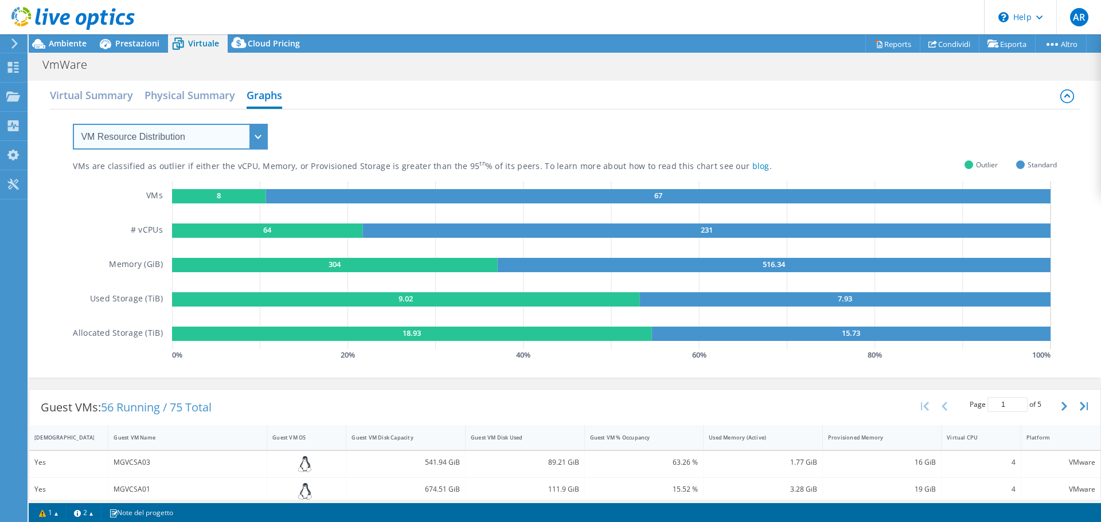
click at [110, 139] on select "VM Resource Distribution Provisioning Contrast Over Provisioning" at bounding box center [170, 137] width 195 height 26
select select "Provisioning Contrast"
click at [73, 124] on select "VM Resource Distribution Provisioning Contrast Over Provisioning" at bounding box center [170, 137] width 195 height 26
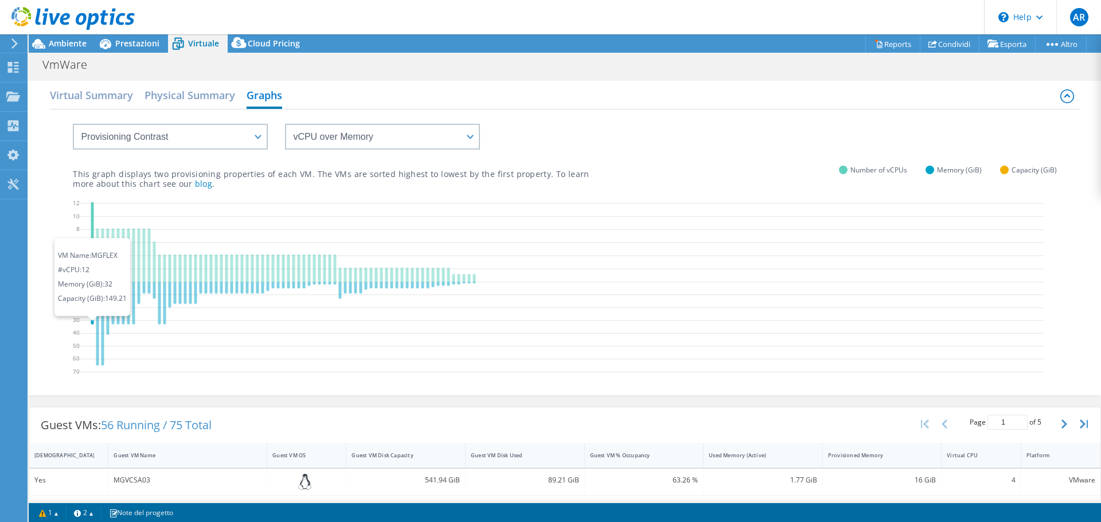
click at [93, 319] on icon at bounding box center [92, 303] width 3 height 42
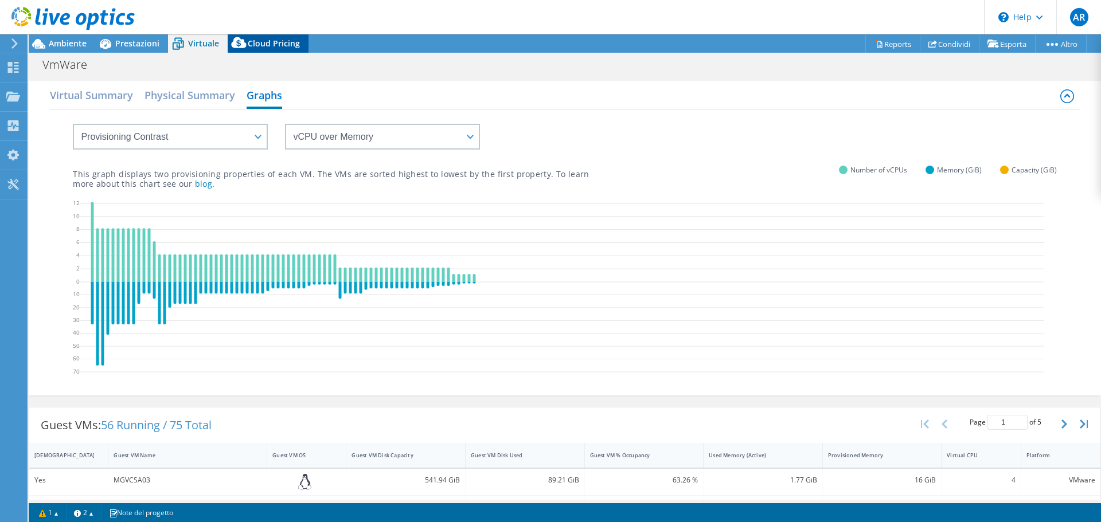
click at [262, 45] on span "Cloud Pricing" at bounding box center [274, 43] width 52 height 11
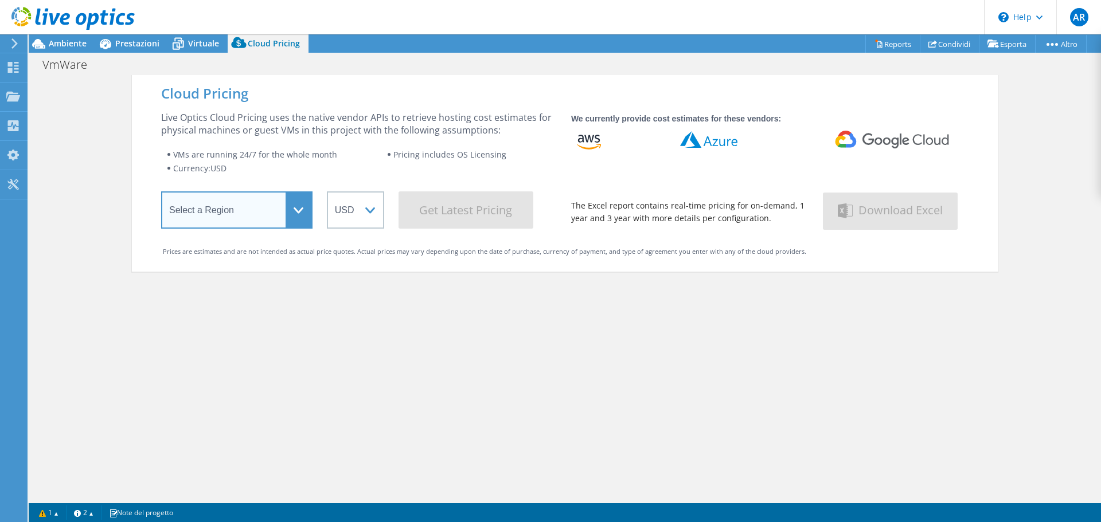
click at [244, 214] on select "Select a Region Asia Pacific (Hong Kong) Asia Pacific (Mumbai) Asia Pacific (Se…" at bounding box center [236, 210] width 151 height 37
select select "EUFrankfurt"
click at [161, 194] on select "Select a Region Asia Pacific (Hong Kong) Asia Pacific (Mumbai) Asia Pacific (Se…" at bounding box center [236, 210] width 151 height 37
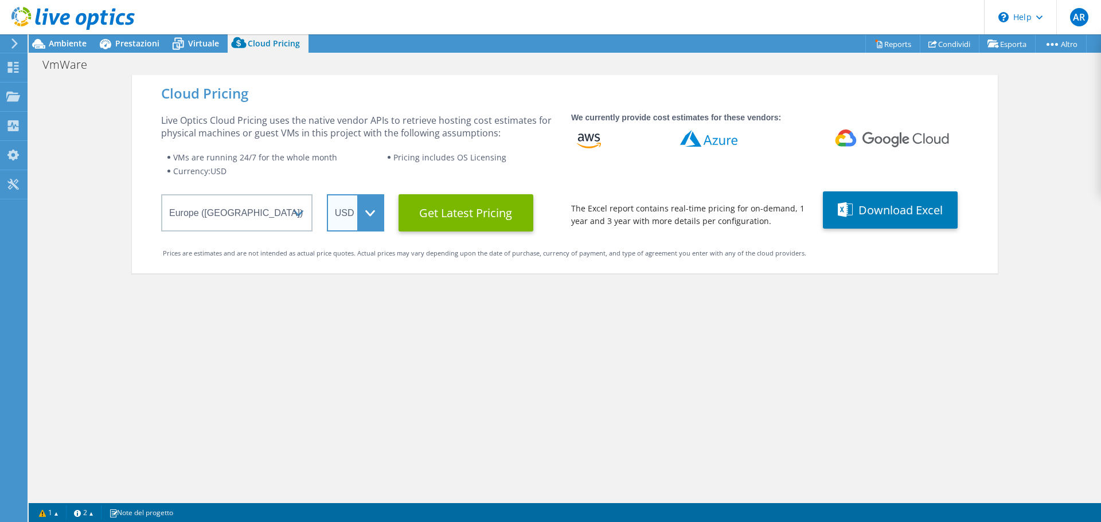
click at [347, 220] on select "ARS AUD BRL CAD CHF CLP CNY DKK EUR GBP HKD HUF INR JPY MXN MYR NOK NZD PEN SEK…" at bounding box center [355, 212] width 57 height 37
click at [327, 194] on select "ARS AUD BRL CAD CHF CLP CNY DKK EUR GBP HKD HUF INR JPY MXN MYR NOK NZD PEN SEK…" at bounding box center [355, 212] width 57 height 37
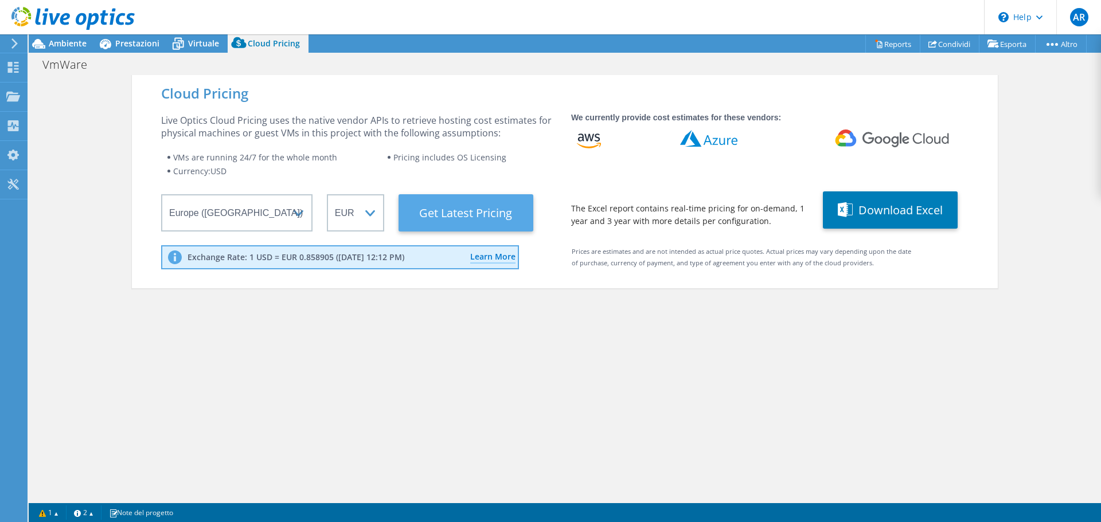
click at [434, 221] on Latest "Get Latest Pricing" at bounding box center [466, 212] width 135 height 37
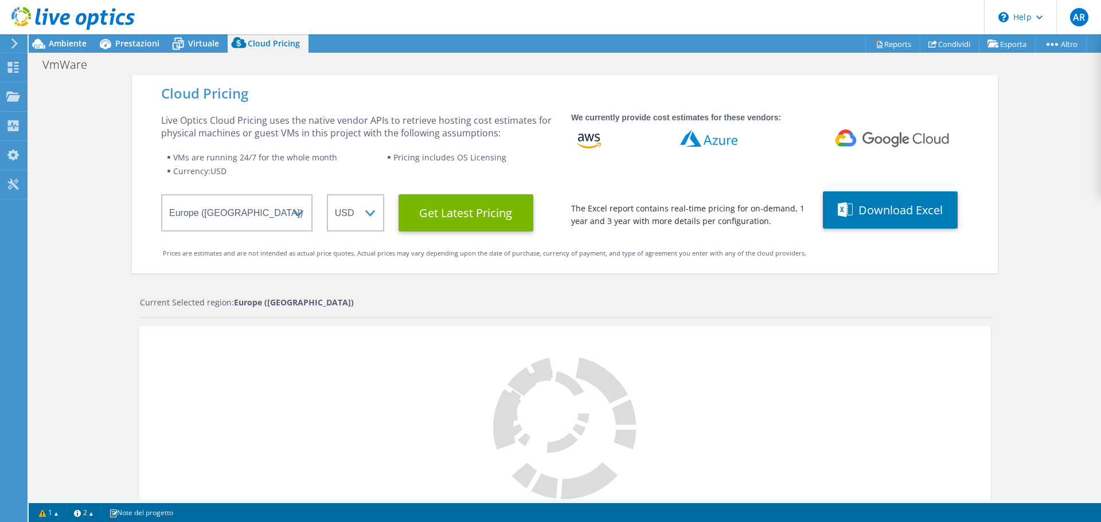
select select "EUR"
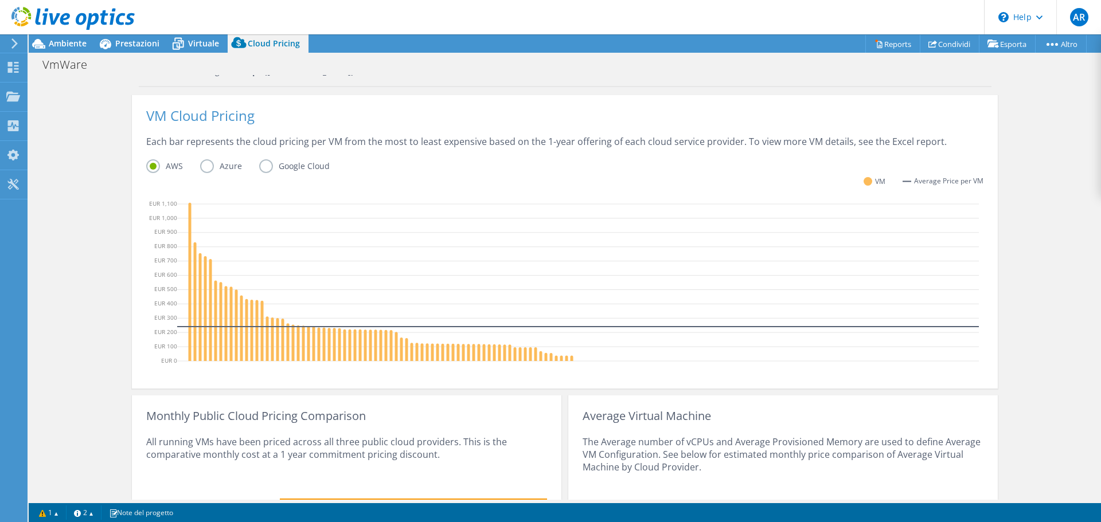
scroll to position [184, 0]
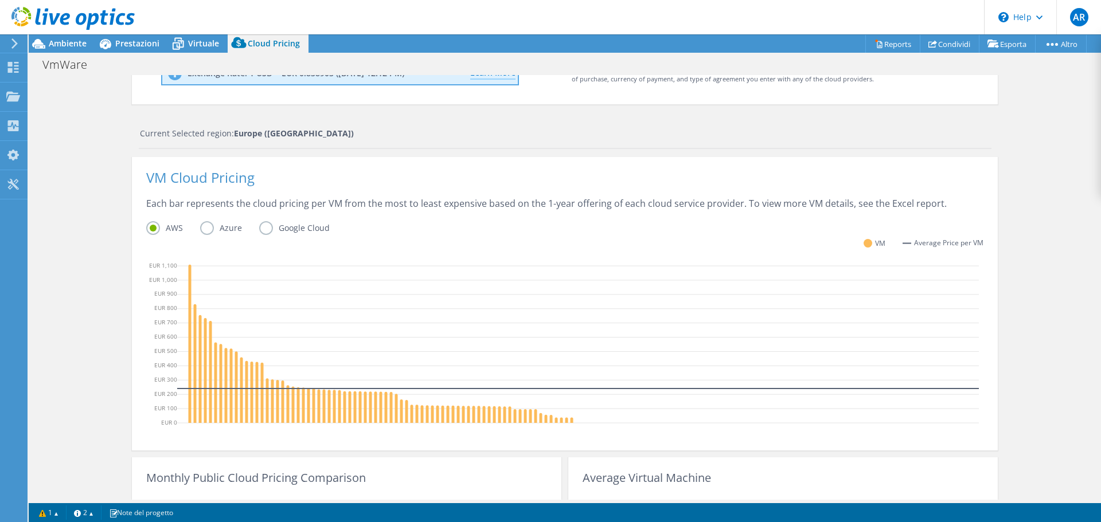
click at [260, 229] on label "Google Cloud" at bounding box center [303, 228] width 88 height 14
click at [0, 0] on input "Google Cloud" at bounding box center [0, 0] width 0 height 0
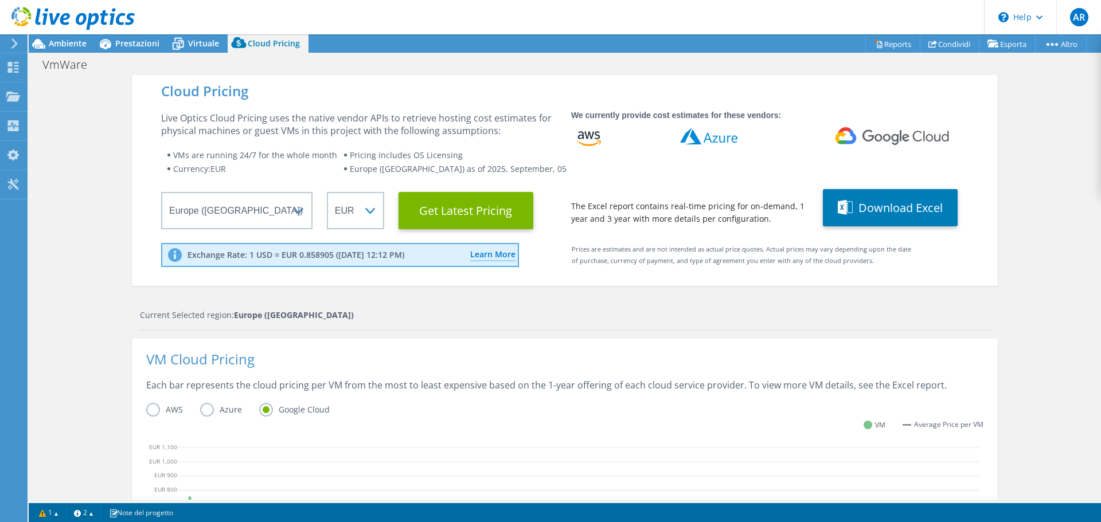
scroll to position [0, 0]
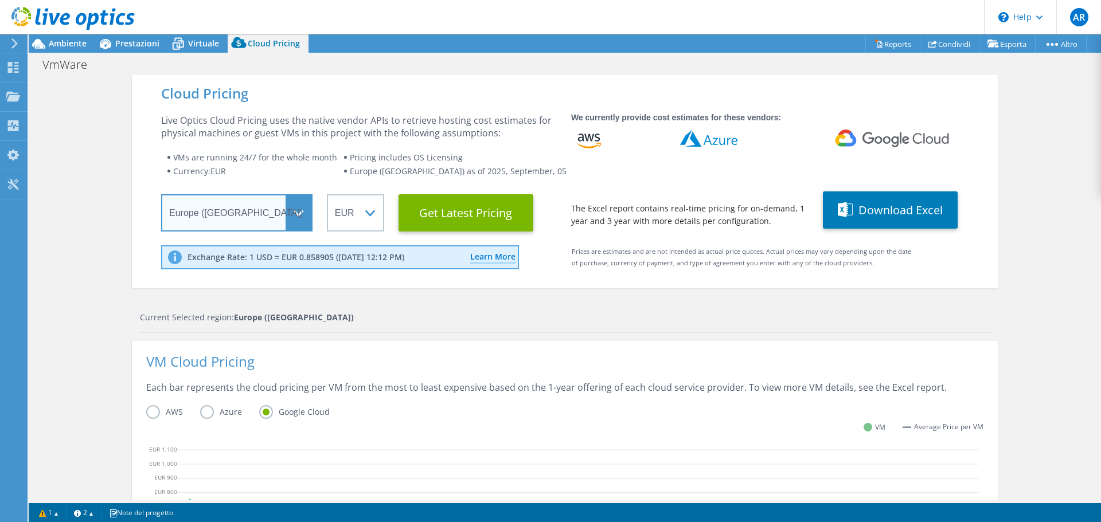
click at [296, 220] on select "Select a Region Asia Pacific (Hong Kong) Asia Pacific (Mumbai) Asia Pacific (Se…" at bounding box center [236, 212] width 151 height 37
